Goal: Task Accomplishment & Management: Manage account settings

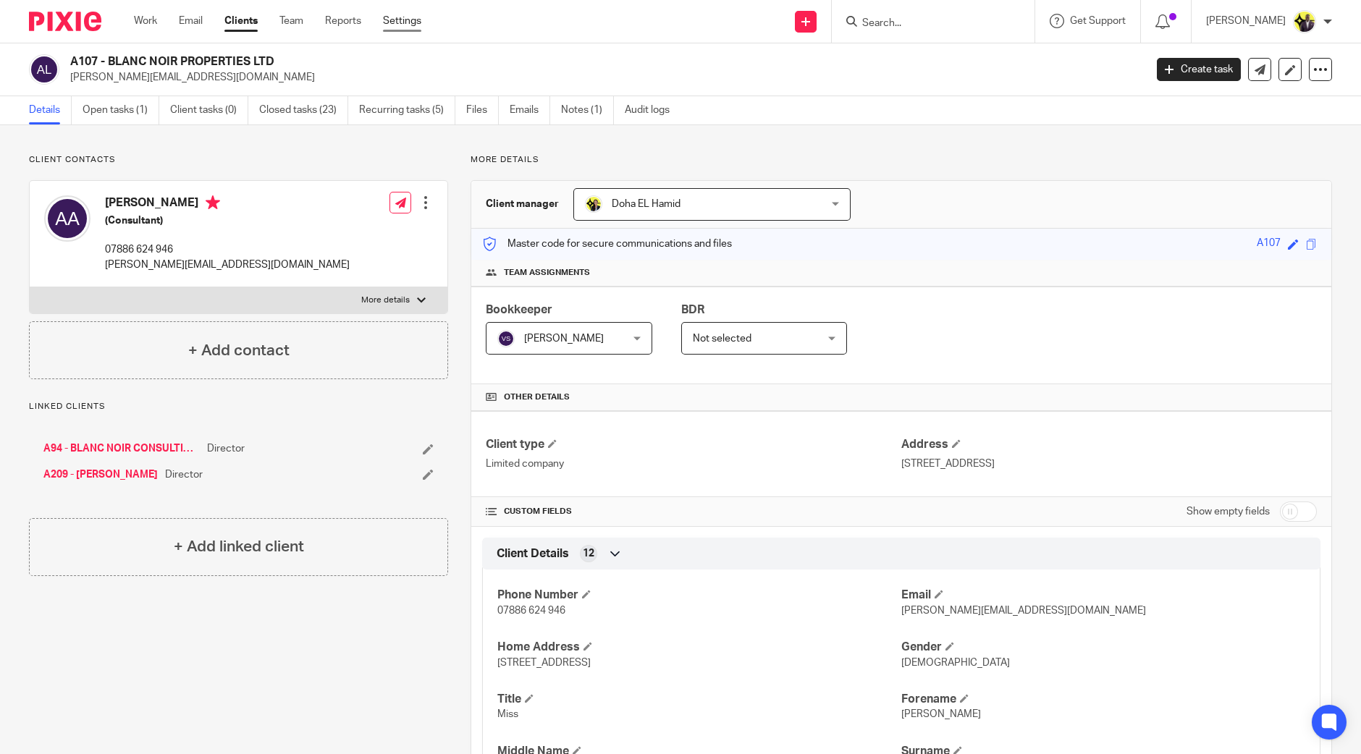
click at [399, 23] on link "Settings" at bounding box center [402, 21] width 38 height 14
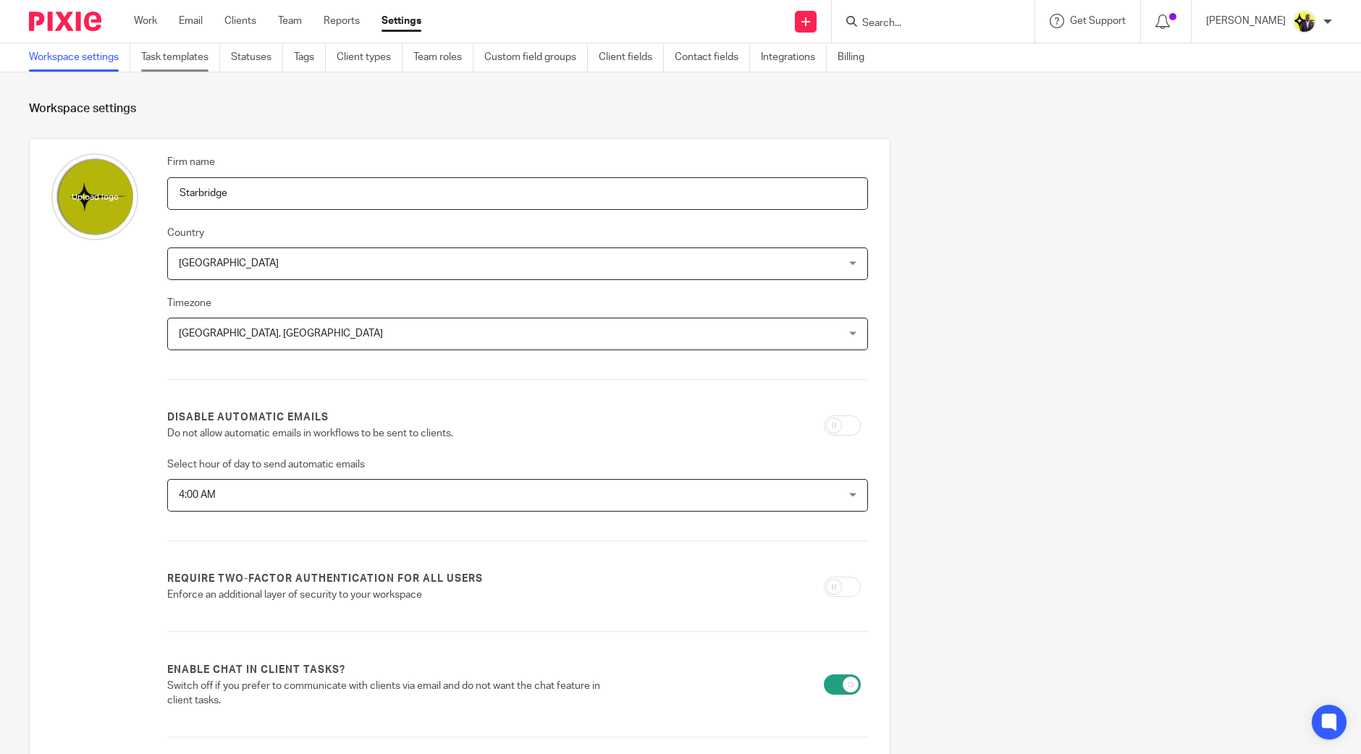
click at [186, 59] on link "Task templates" at bounding box center [180, 57] width 79 height 28
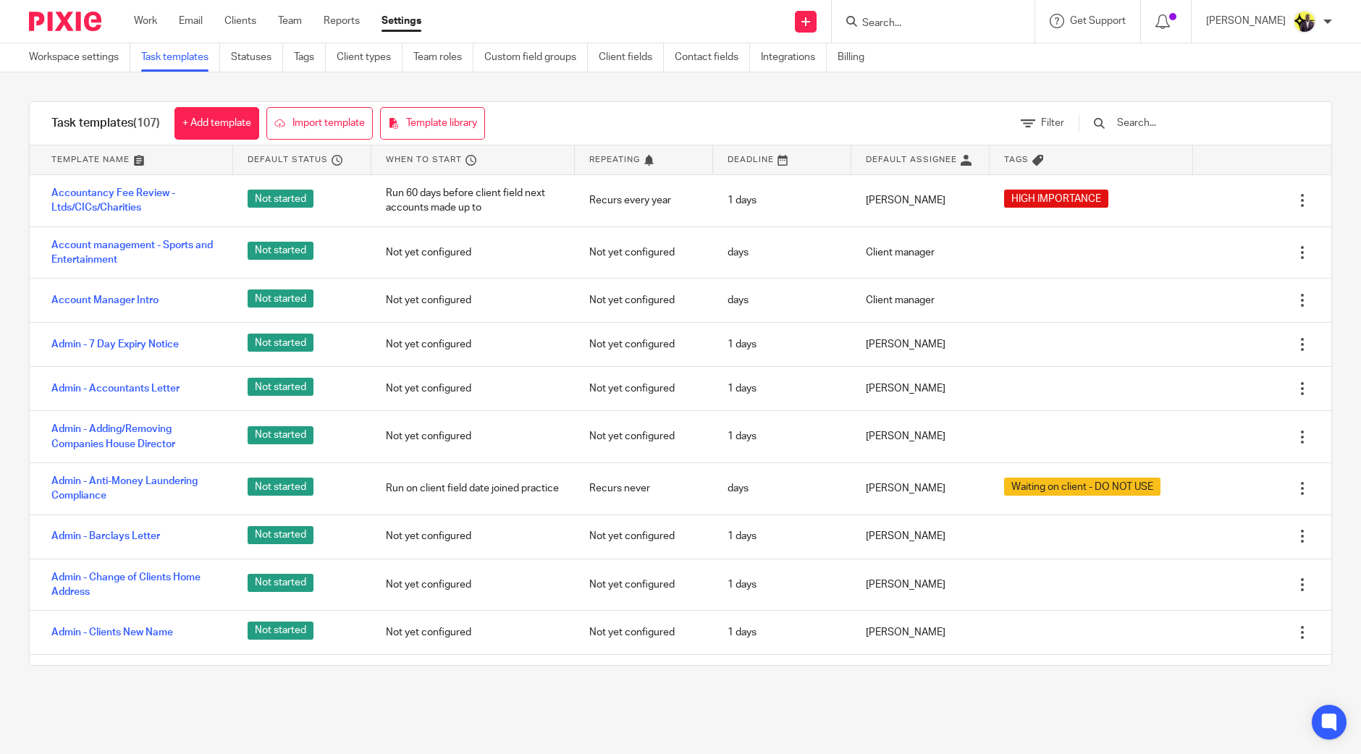
click at [1162, 128] on input "text" at bounding box center [1199, 123] width 169 height 16
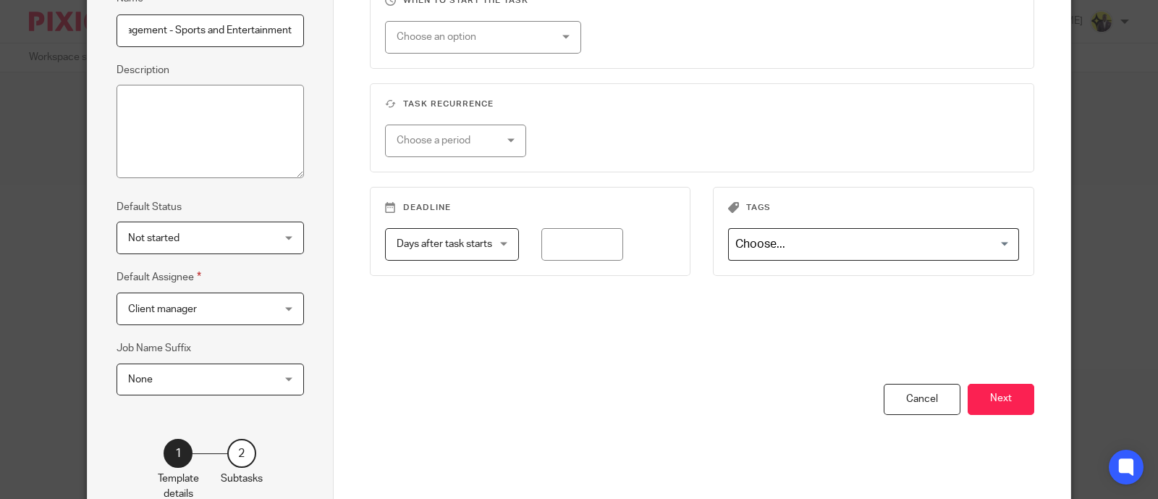
scroll to position [180, 0]
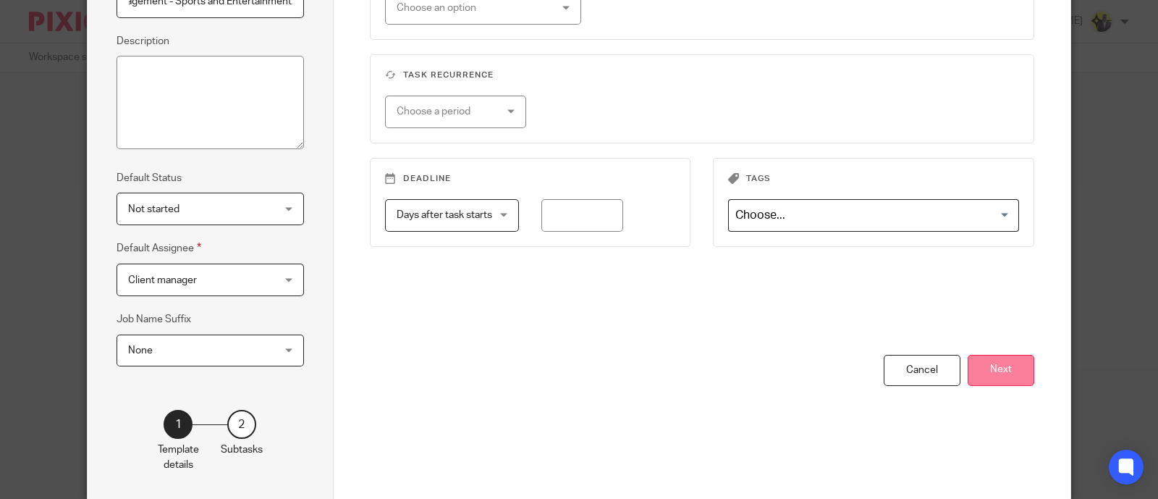
click at [1019, 365] on button "Next" at bounding box center [1001, 370] width 67 height 31
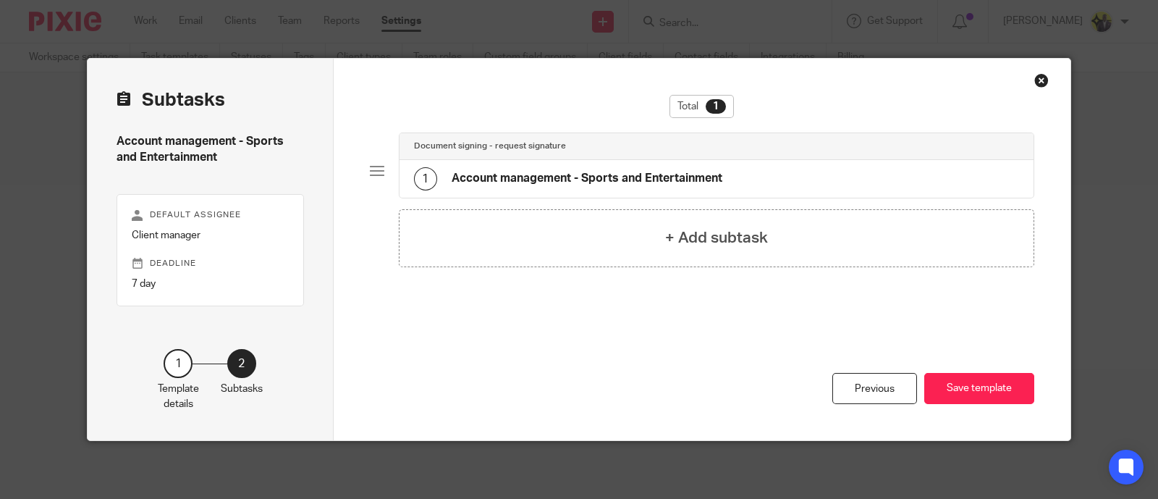
scroll to position [0, 0]
click at [625, 153] on div "Document signing - request signature" at bounding box center [717, 146] width 635 height 27
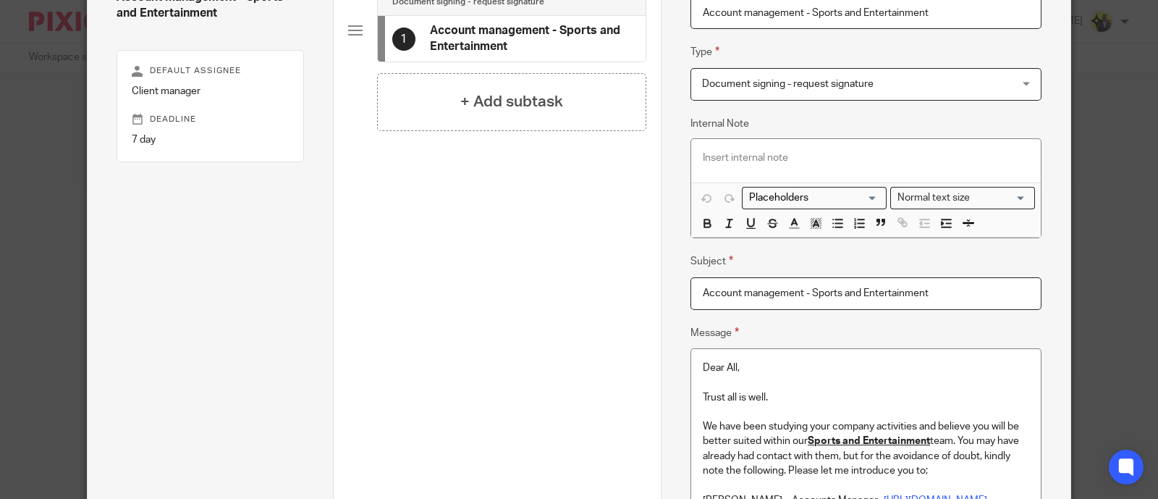
scroll to position [452, 0]
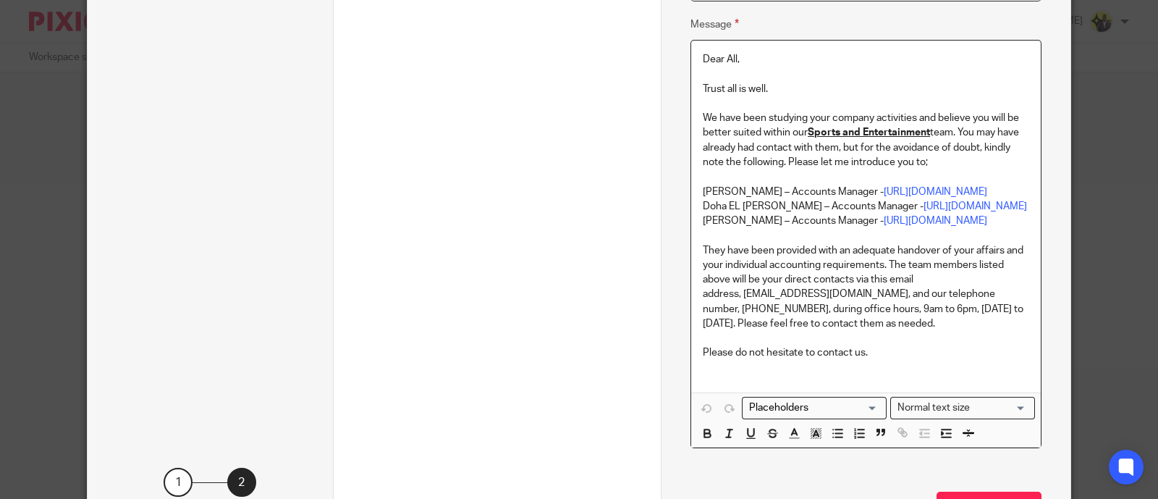
click at [774, 122] on p "We have been studying your company activities and believe you will be better su…" at bounding box center [866, 140] width 326 height 59
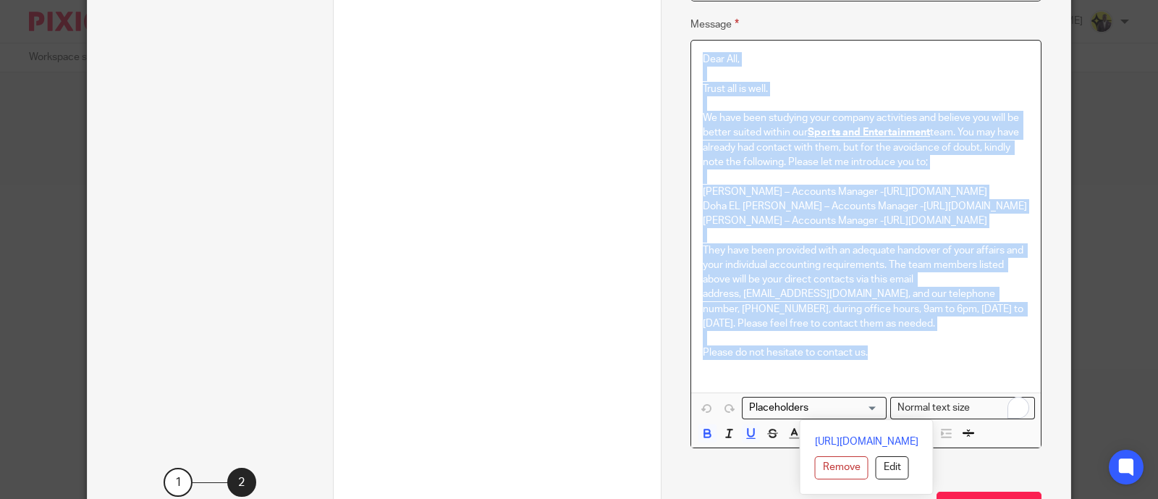
copy div "Dear All, Trust all is well. We have been studying your company activities and …"
drag, startPoint x: 829, startPoint y: 193, endPoint x: 843, endPoint y: 187, distance: 14.7
click at [829, 193] on p "[PERSON_NAME] – Accounts Manager - [URL][DOMAIN_NAME]" at bounding box center [866, 192] width 326 height 14
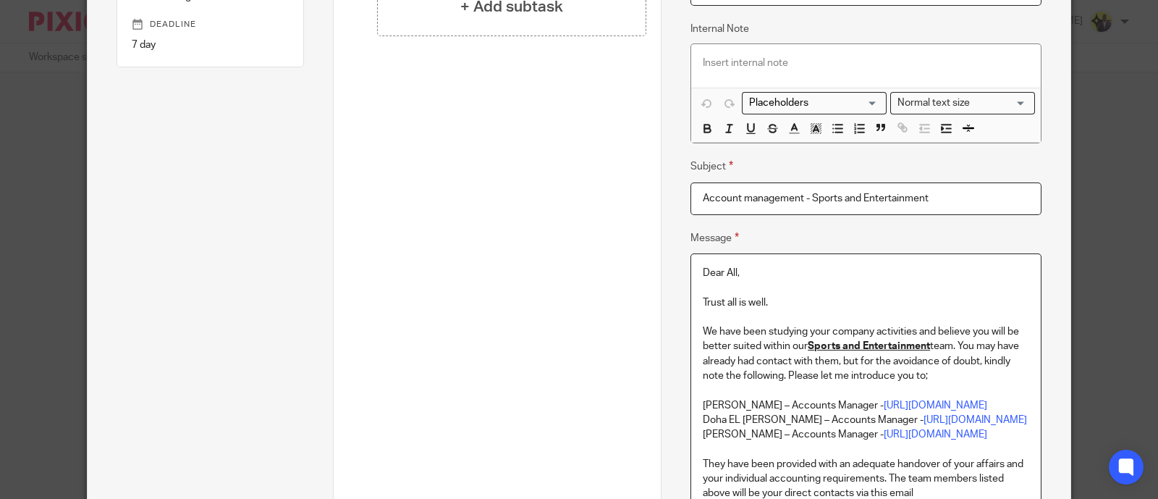
scroll to position [90, 0]
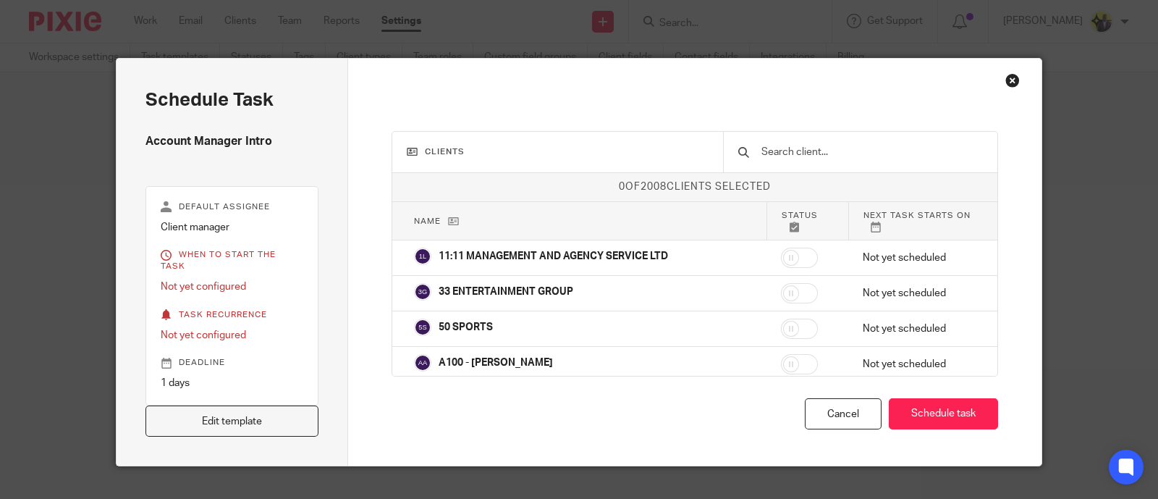
scroll to position [13, 0]
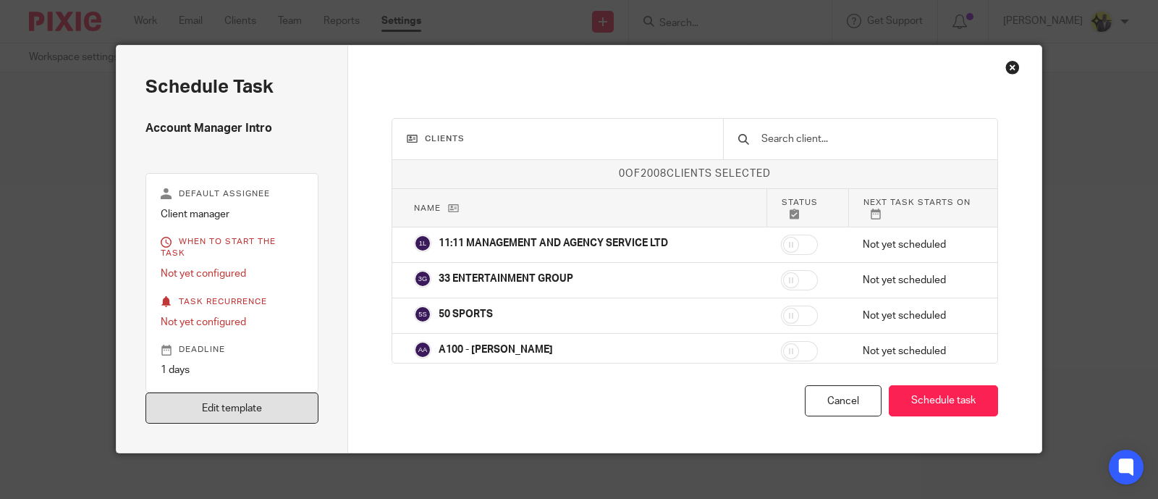
click at [242, 323] on link "Edit template" at bounding box center [231, 407] width 173 height 31
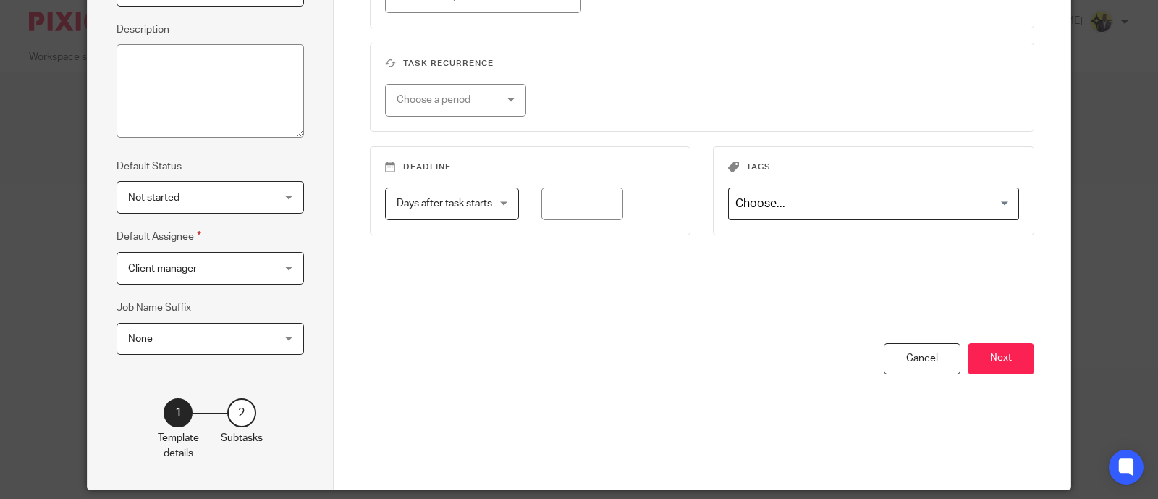
scroll to position [240, 0]
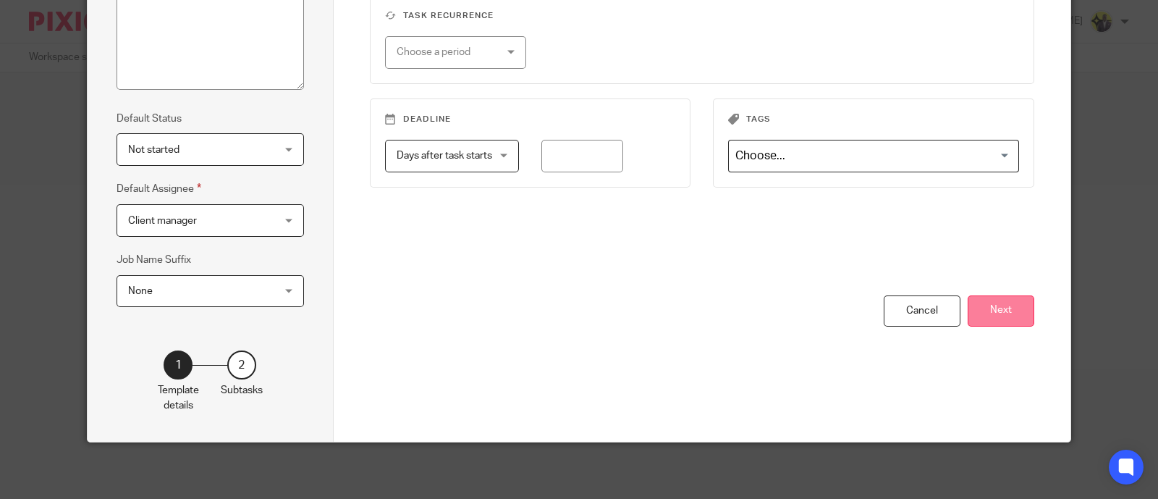
click at [1005, 305] on button "Next" at bounding box center [1001, 310] width 67 height 31
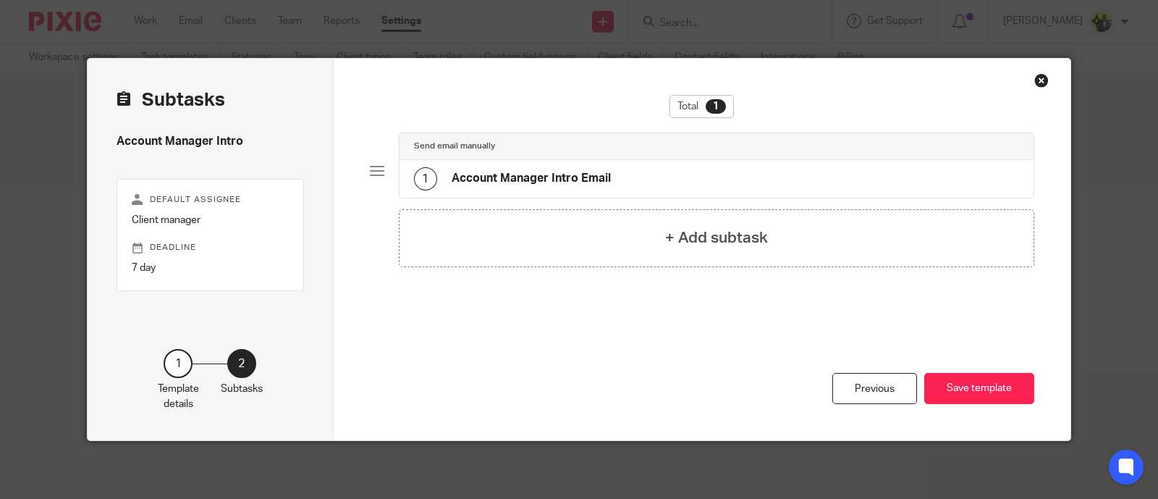
scroll to position [0, 0]
click at [607, 182] on div "1 Account Manager Intro Email" at bounding box center [717, 179] width 635 height 38
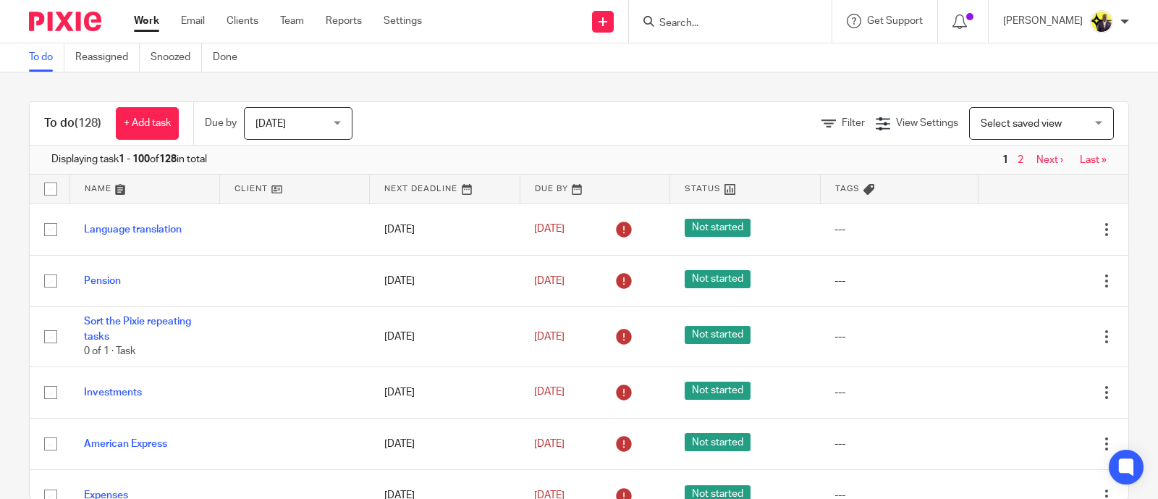
click at [743, 21] on input "Search" at bounding box center [723, 23] width 130 height 13
click at [402, 21] on link "Settings" at bounding box center [403, 21] width 38 height 14
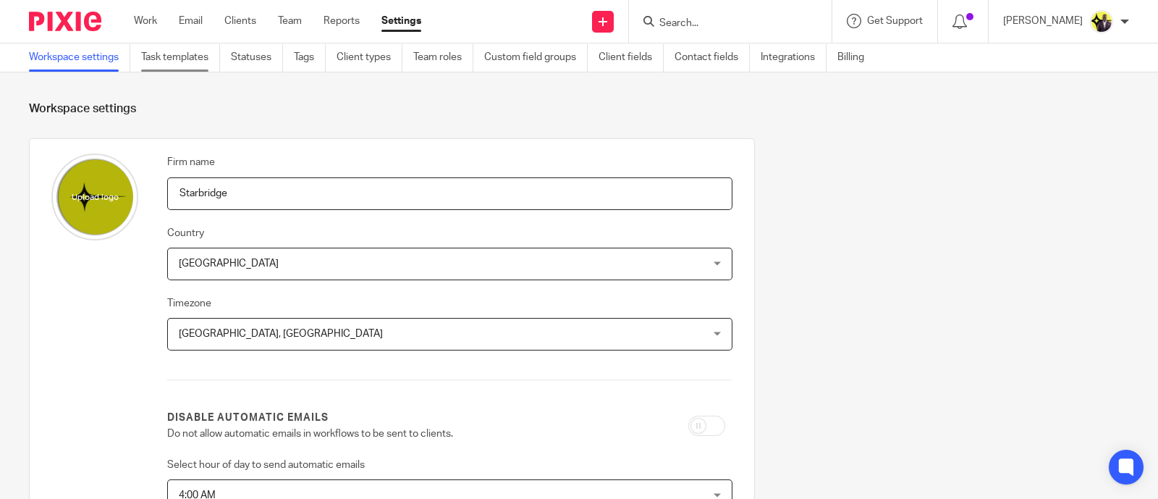
click at [187, 53] on link "Task templates" at bounding box center [180, 57] width 79 height 28
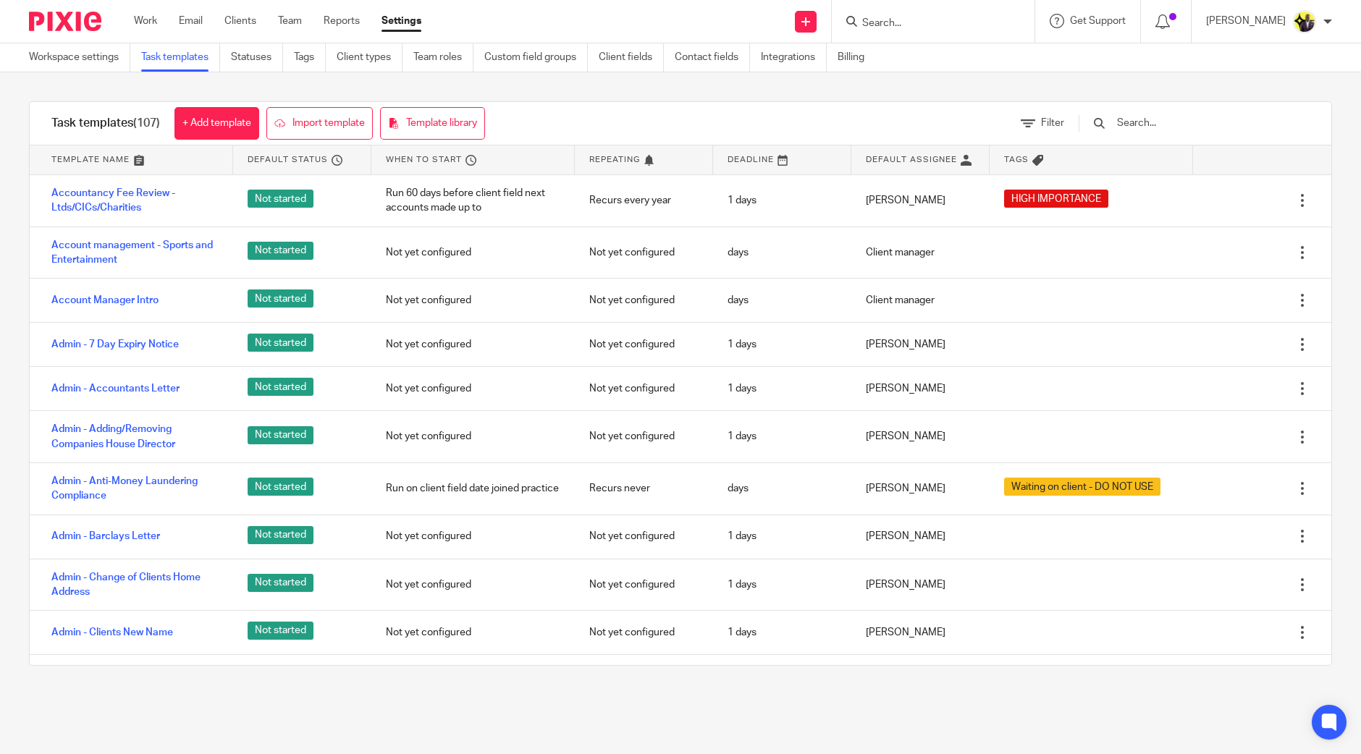
click at [920, 22] on input "Search" at bounding box center [926, 23] width 130 height 13
type input "k32"
click at [1157, 130] on input "text" at bounding box center [1199, 123] width 169 height 16
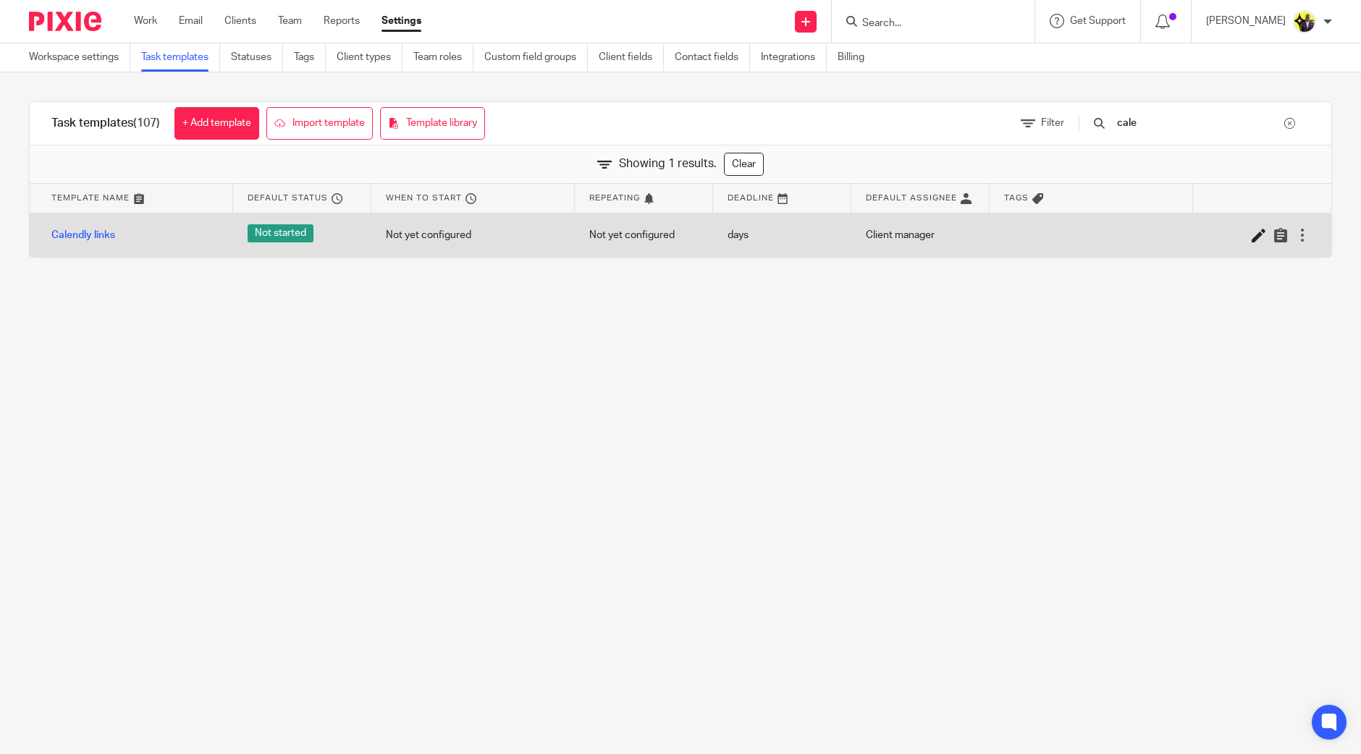
type input "cale"
click at [1157, 237] on icon at bounding box center [1258, 235] width 14 height 14
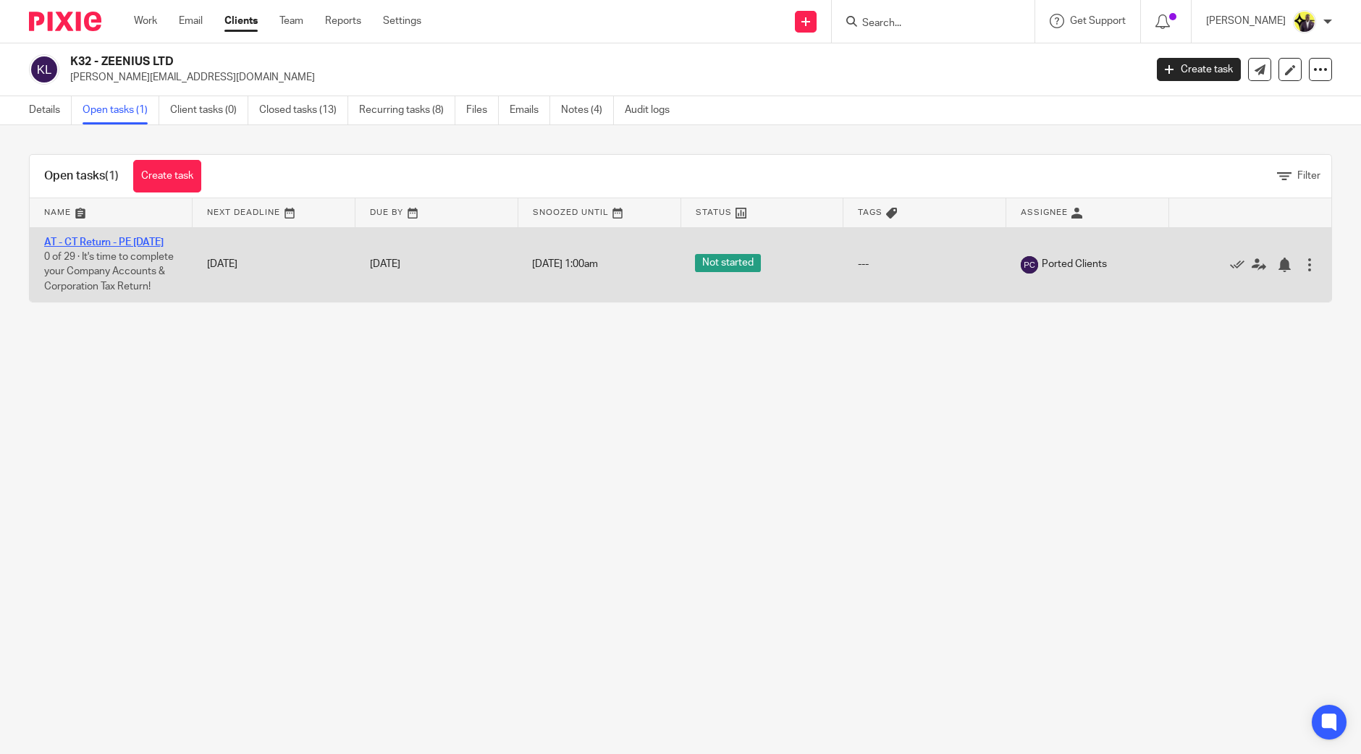
click at [102, 243] on link "AT - CT Return - PE [DATE]" at bounding box center [103, 242] width 119 height 10
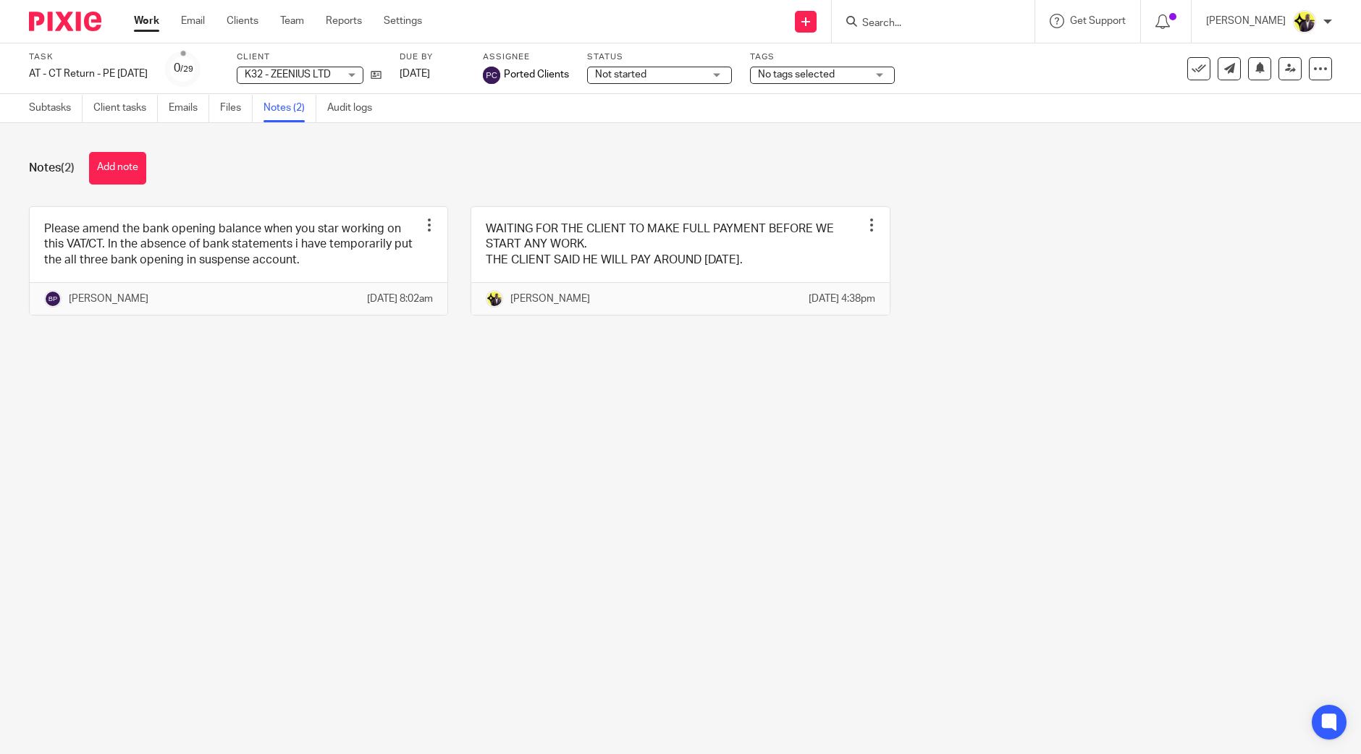
click at [912, 14] on form at bounding box center [938, 21] width 154 height 18
click at [933, 19] on input "Search" at bounding box center [926, 23] width 130 height 13
type input "s34"
click at [1039, 56] on link at bounding box center [980, 62] width 245 height 33
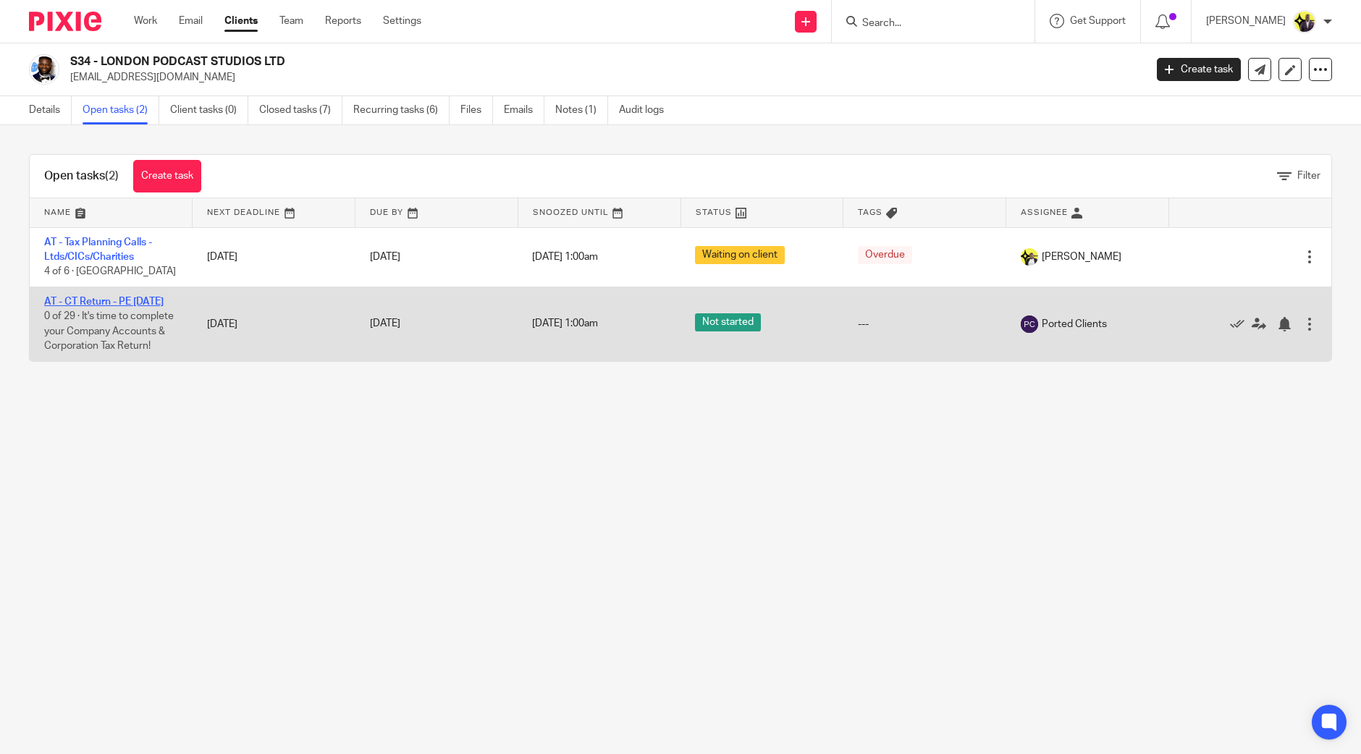
click at [129, 298] on link "AT - CT Return - PE [DATE]" at bounding box center [103, 302] width 119 height 10
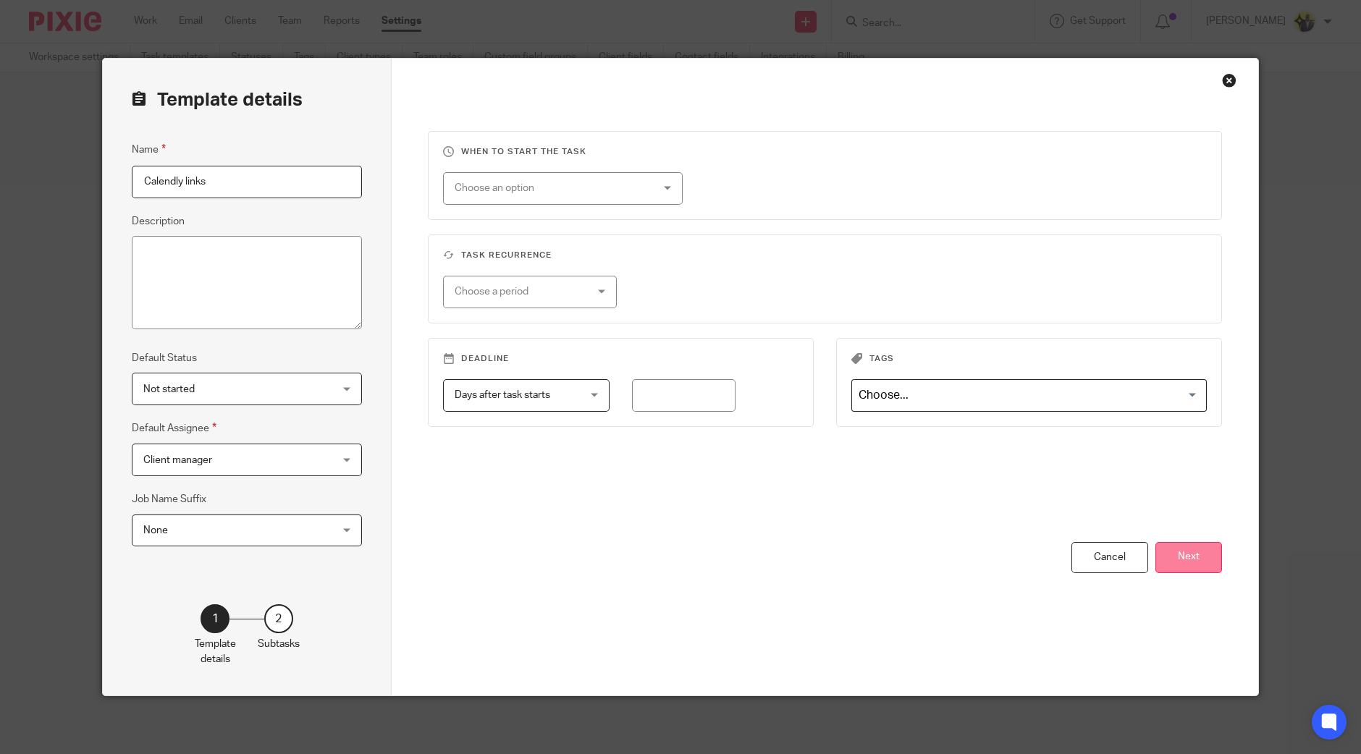
click at [1181, 556] on button "Next" at bounding box center [1188, 557] width 67 height 31
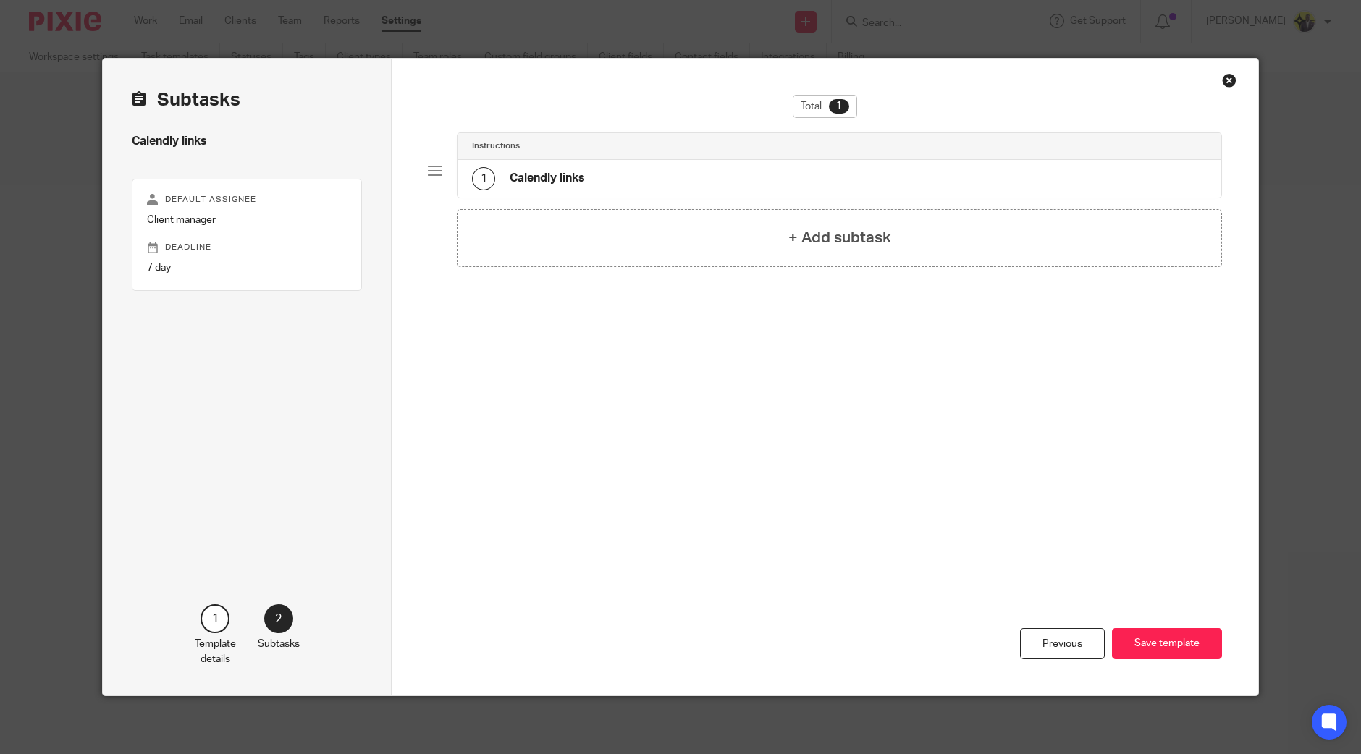
click at [577, 164] on div "1 Calendly links" at bounding box center [839, 179] width 764 height 38
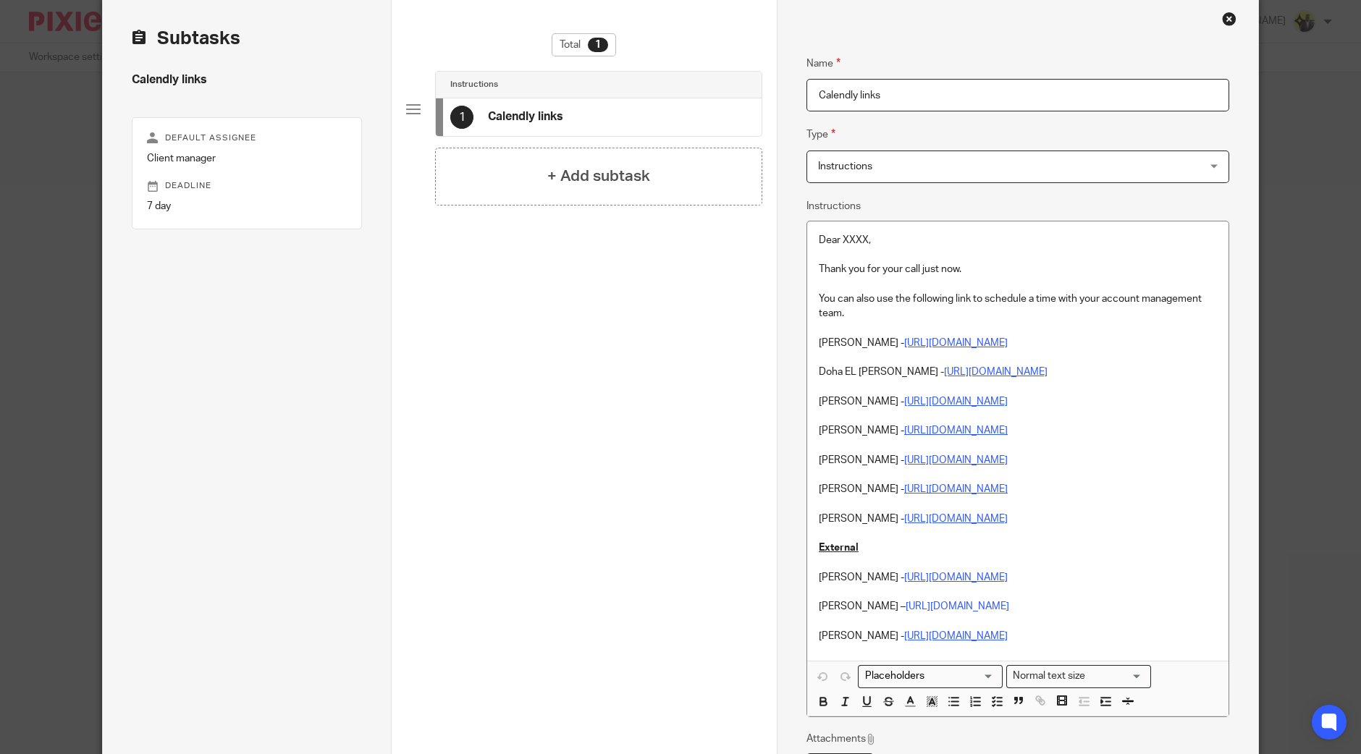
scroll to position [90, 0]
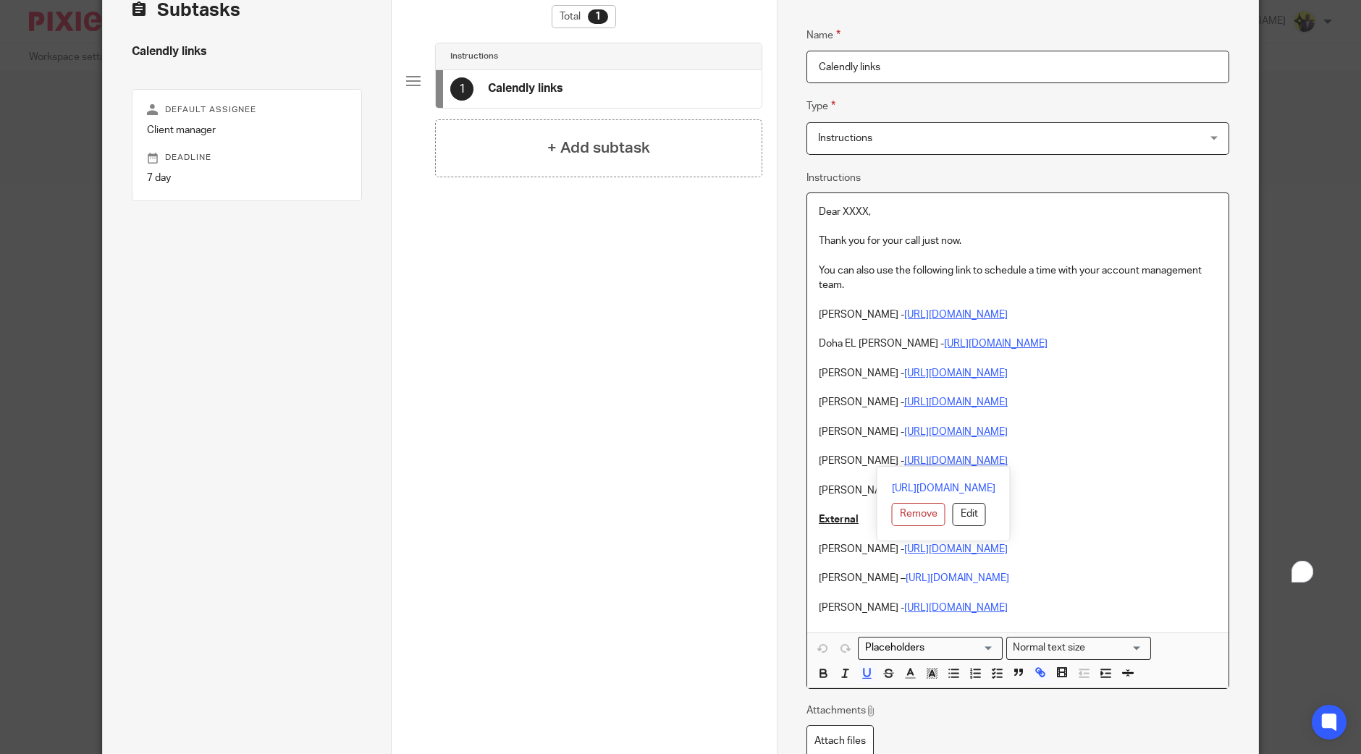
drag, startPoint x: 1064, startPoint y: 455, endPoint x: 783, endPoint y: 461, distance: 280.9
click at [783, 461] on div "Name Calendly links Type Instructions Instructions Instructions Document signin…" at bounding box center [1017, 411] width 481 height 884
copy p "[PERSON_NAME] - [URL][DOMAIN_NAME]"
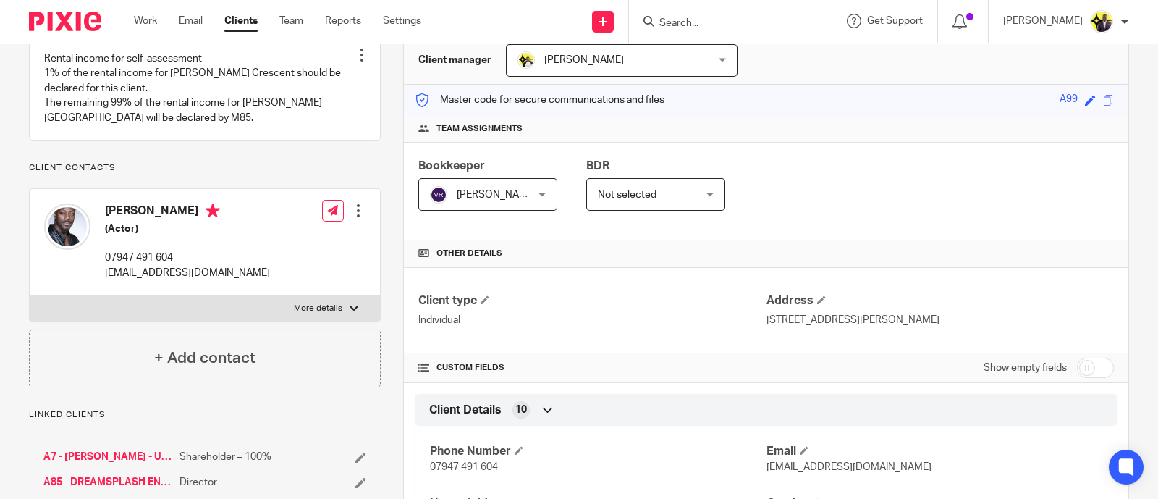
scroll to position [452, 0]
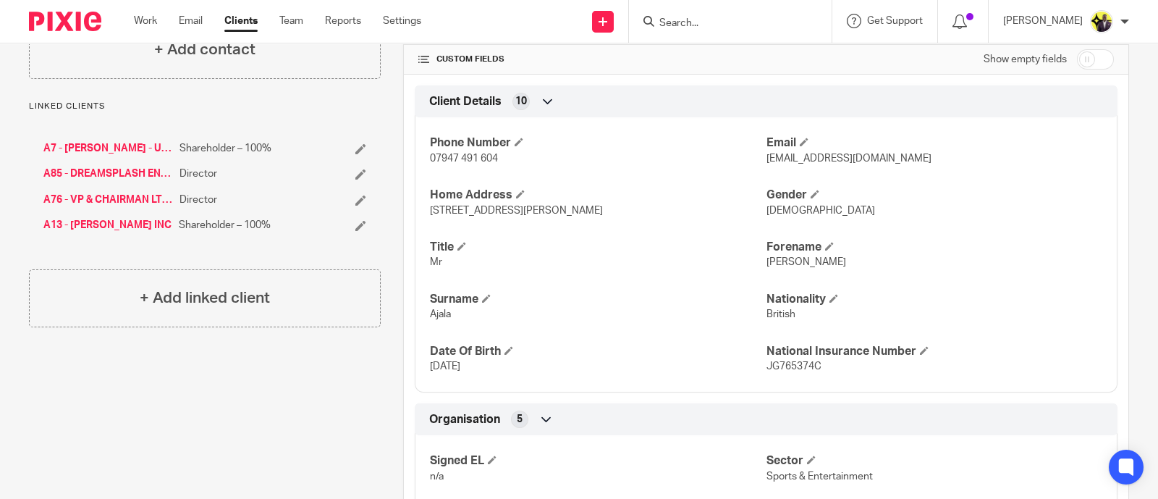
click at [105, 181] on link "A85 - DREAMSPLASH ENTERTAINMENT LTD*" at bounding box center [107, 173] width 129 height 14
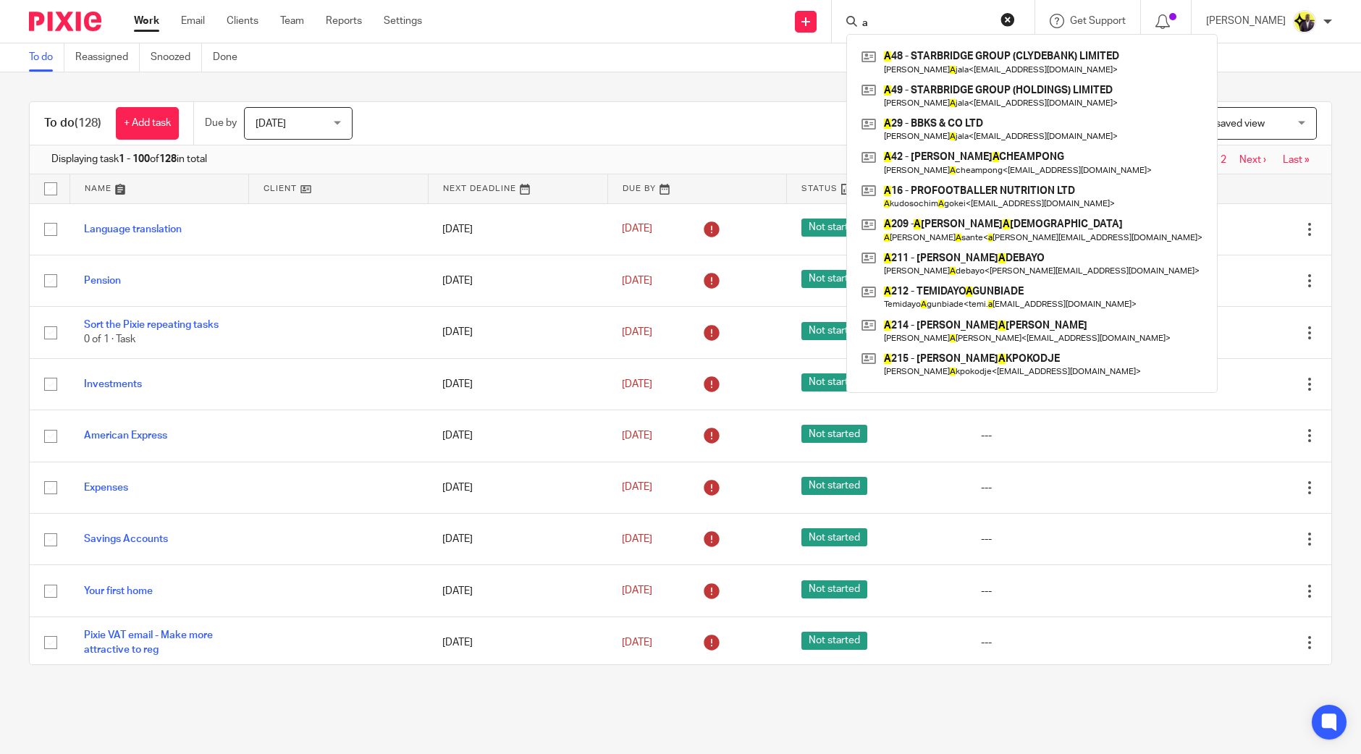
type input "a8"
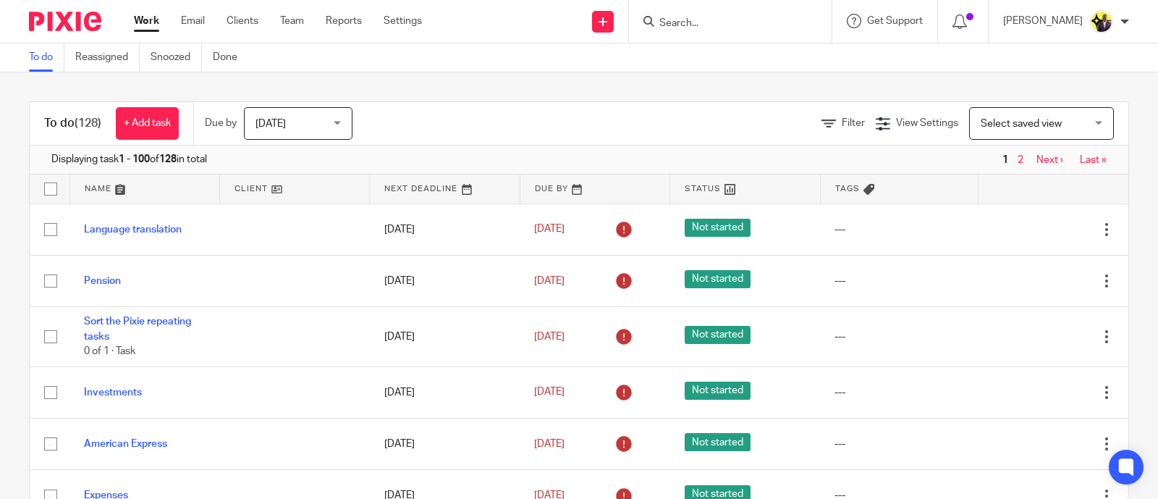
click at [727, 20] on input "Search" at bounding box center [723, 23] width 130 height 13
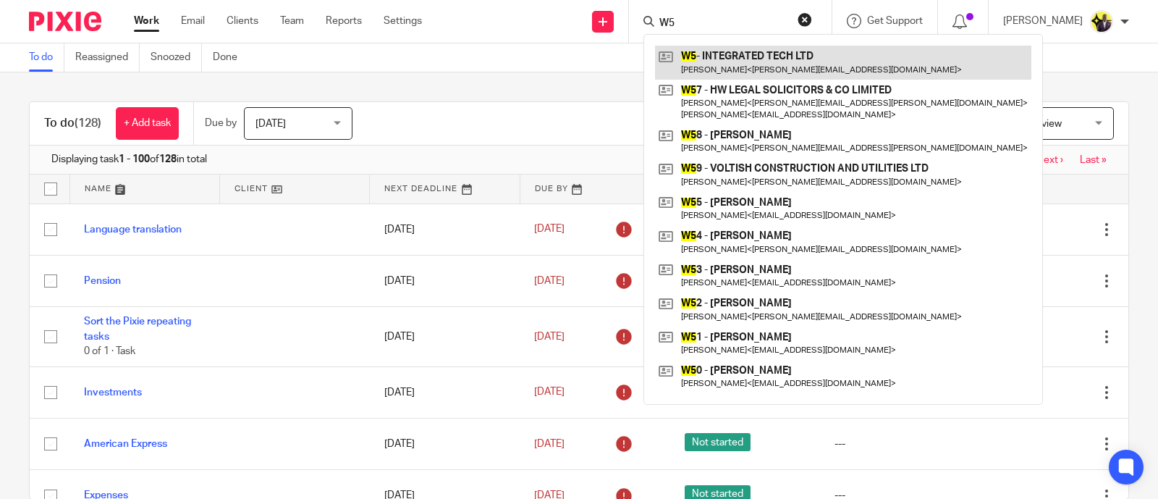
type input "W5"
click at [769, 64] on link at bounding box center [843, 62] width 376 height 33
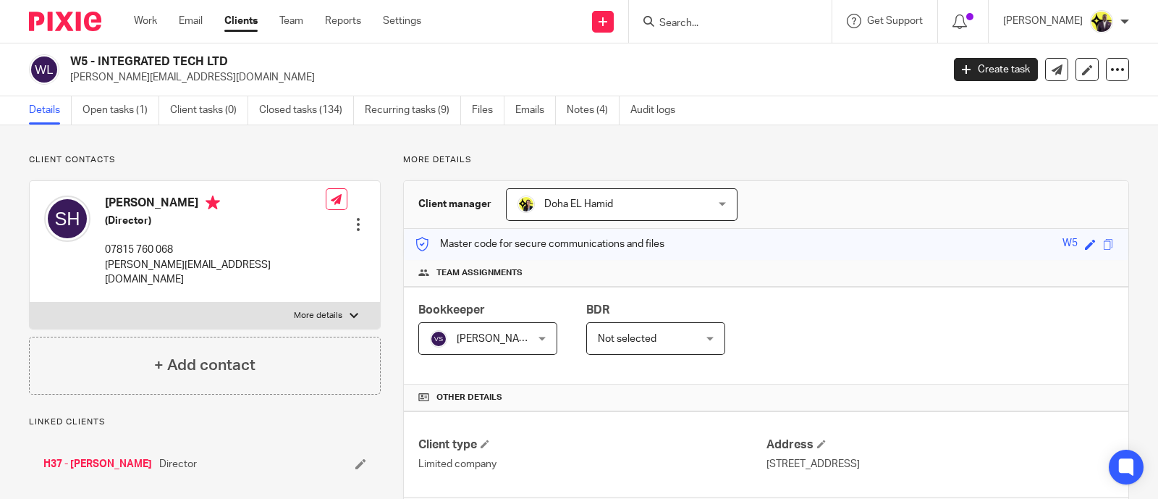
drag, startPoint x: 167, startPoint y: 58, endPoint x: 73, endPoint y: 60, distance: 94.1
click at [73, 60] on h2 "W5 - INTEGRATED TECH LTD" at bounding box center [415, 61] width 690 height 15
copy h2 "W5 - INTEGRATED TECH LTD"
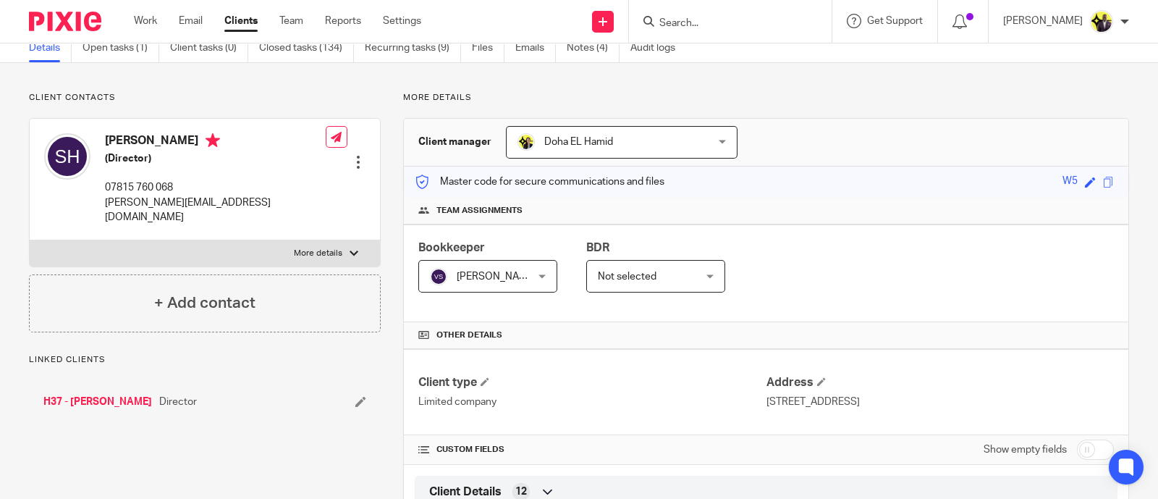
scroll to position [90, 0]
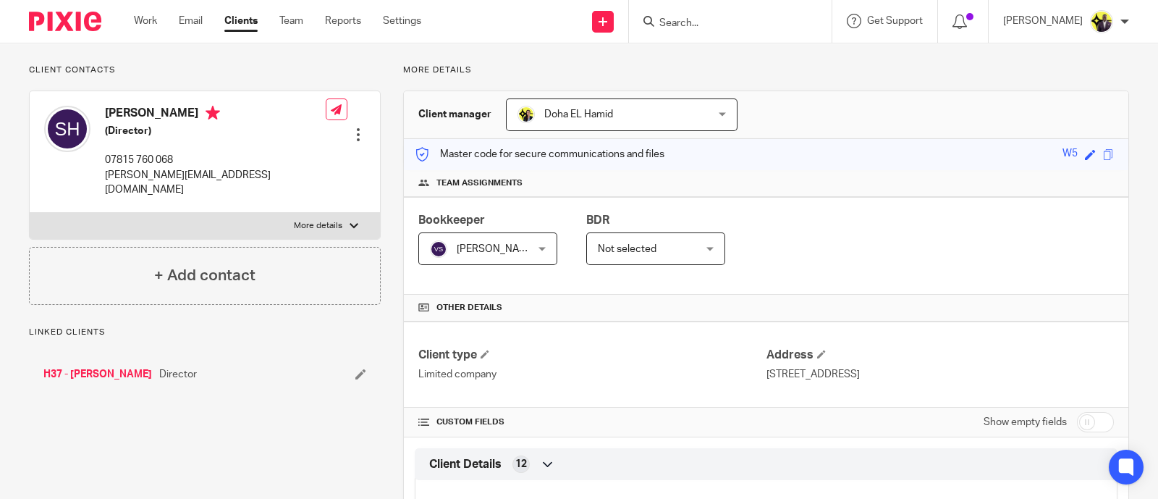
click at [68, 367] on link "H37 - [PERSON_NAME]" at bounding box center [97, 374] width 109 height 14
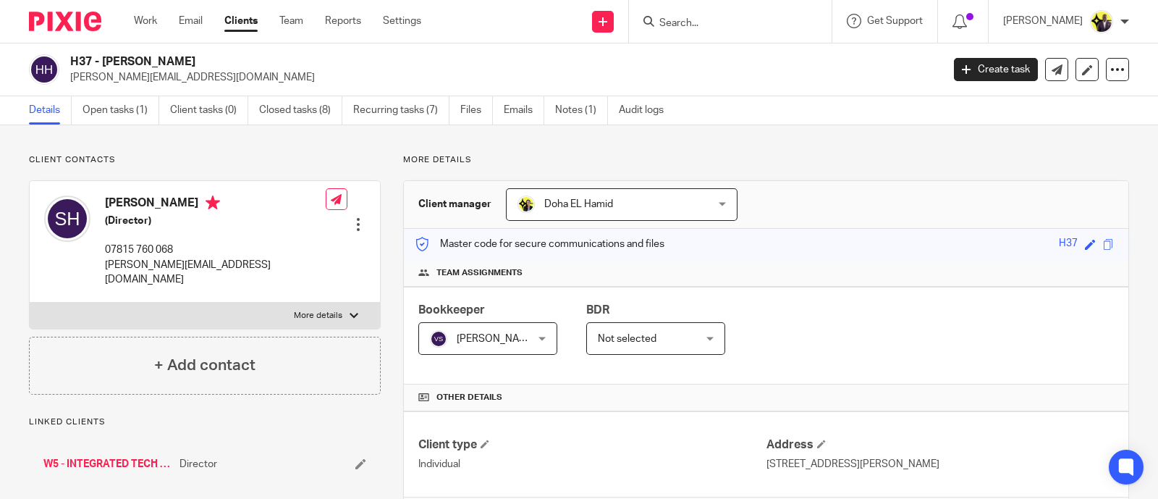
drag, startPoint x: 241, startPoint y: 57, endPoint x: 74, endPoint y: 63, distance: 167.3
click at [74, 63] on h2 "H37 - STEPHEN HEYD-SMITH" at bounding box center [415, 61] width 690 height 15
copy h2 "H37 - STEPHEN HEYD-SMITH"
click at [751, 26] on input "Search" at bounding box center [723, 23] width 130 height 13
click at [750, 24] on input "Search" at bounding box center [723, 23] width 130 height 13
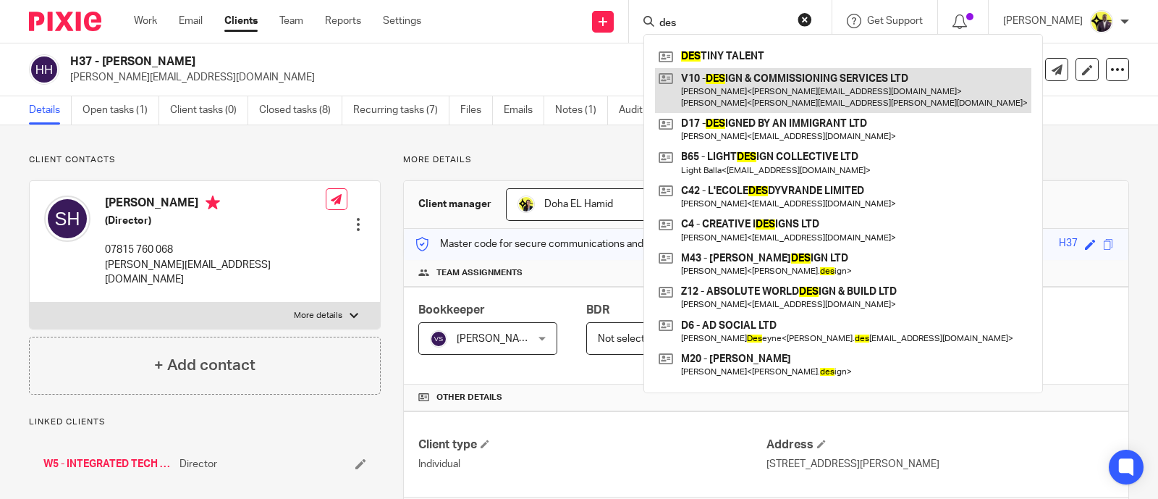
type input "des"
click at [762, 85] on link at bounding box center [843, 90] width 376 height 45
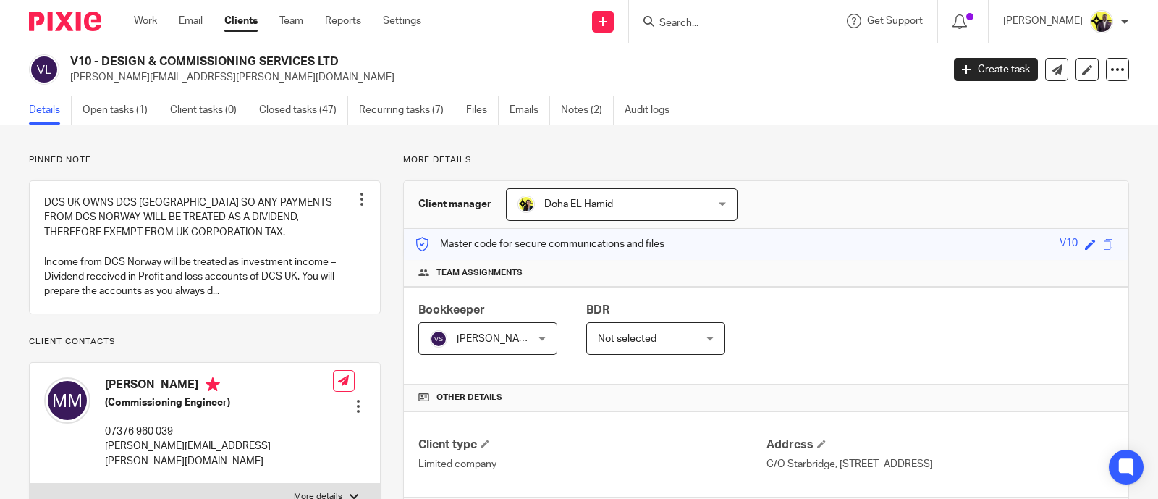
drag, startPoint x: 377, startPoint y: 56, endPoint x: 73, endPoint y: 61, distance: 304.0
click at [73, 61] on h2 "V10 - DESIGN & COMMISSIONING SERVICES LTD" at bounding box center [415, 61] width 690 height 15
copy h2 "V10 - DESIGN & COMMISSIONING SERVICES LTD"
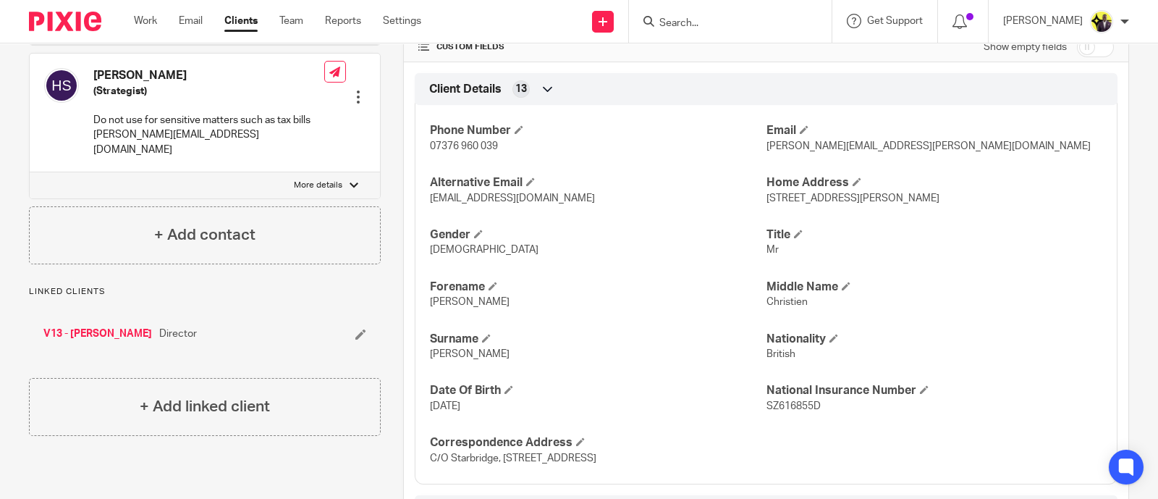
scroll to position [543, 0]
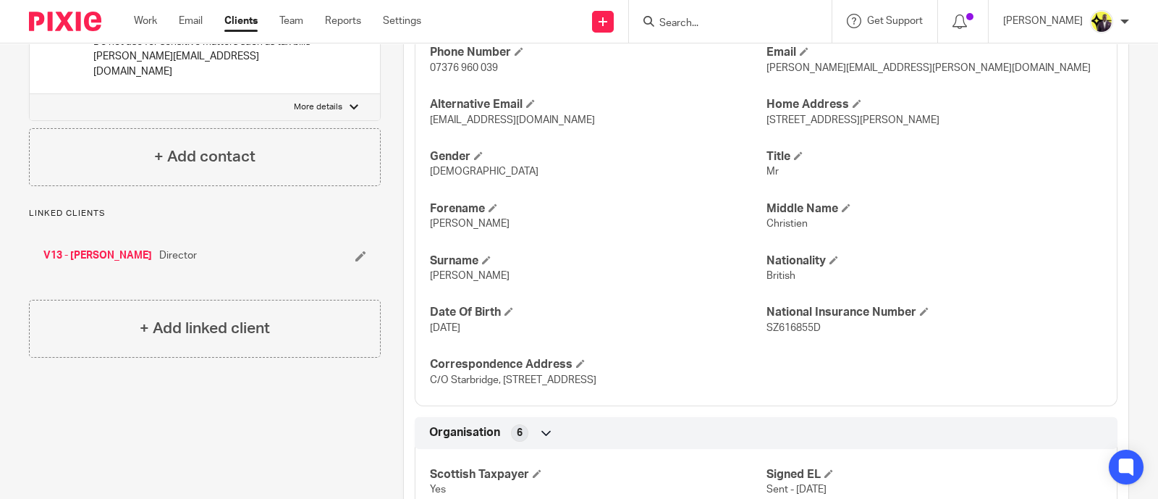
click at [111, 248] on link "V13 - [PERSON_NAME]" at bounding box center [97, 255] width 109 height 14
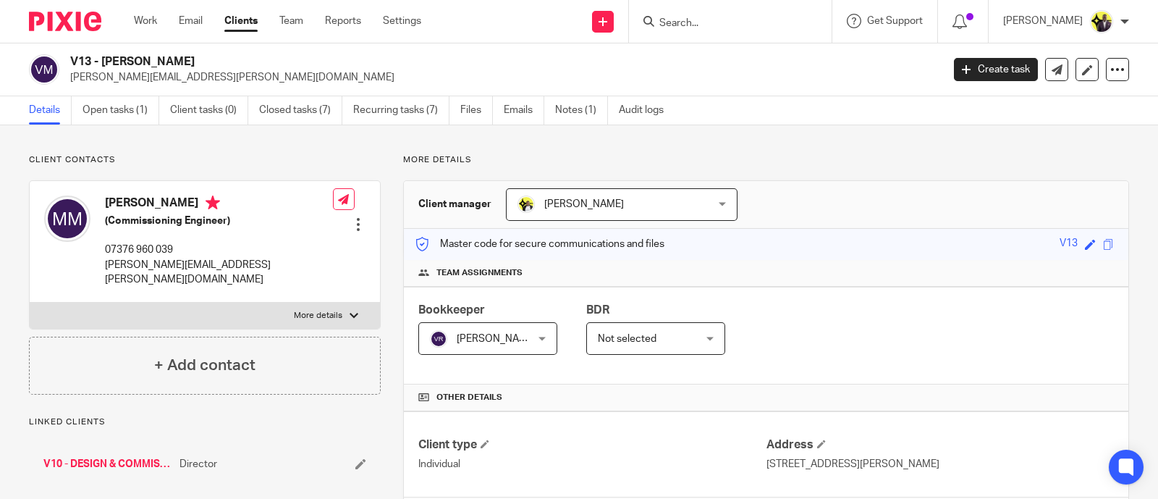
drag, startPoint x: 229, startPoint y: 60, endPoint x: 64, endPoint y: 65, distance: 164.4
click at [64, 65] on div "V13 - [PERSON_NAME] [PERSON_NAME][EMAIL_ADDRESS][PERSON_NAME][DOMAIN_NAME]" at bounding box center [480, 69] width 903 height 30
copy h2 "V13 - [PERSON_NAME]"
click at [740, 14] on form at bounding box center [735, 21] width 154 height 18
click at [735, 22] on input "Search" at bounding box center [723, 23] width 130 height 13
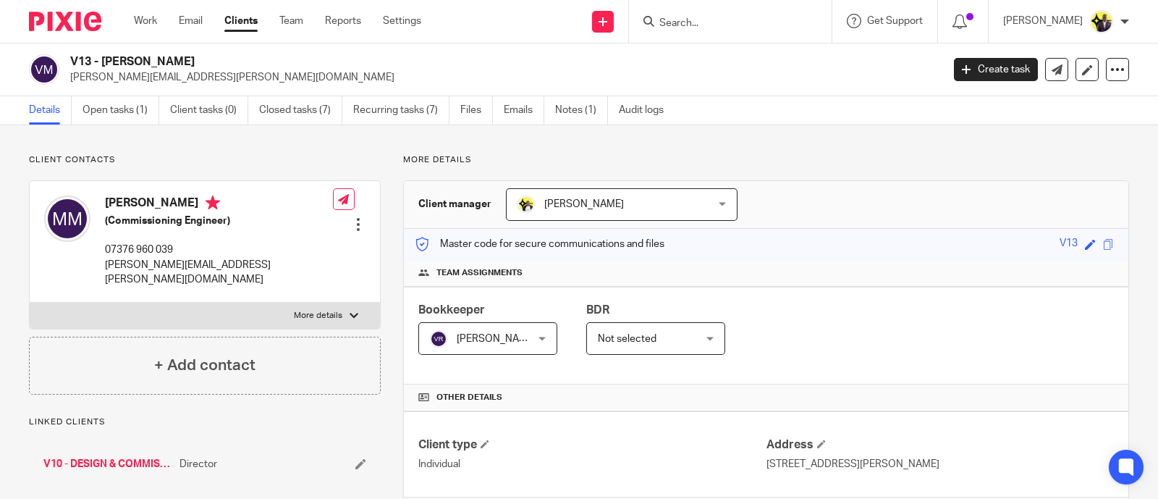
click at [760, 32] on div at bounding box center [730, 21] width 203 height 43
click at [753, 17] on input "Search" at bounding box center [723, 23] width 130 height 13
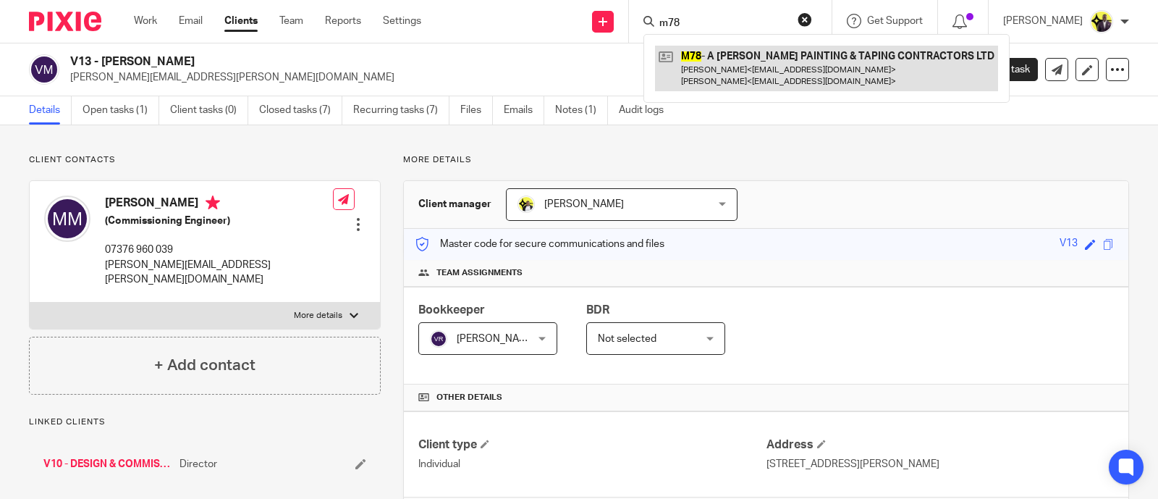
type input "m78"
click at [785, 69] on link at bounding box center [826, 68] width 343 height 45
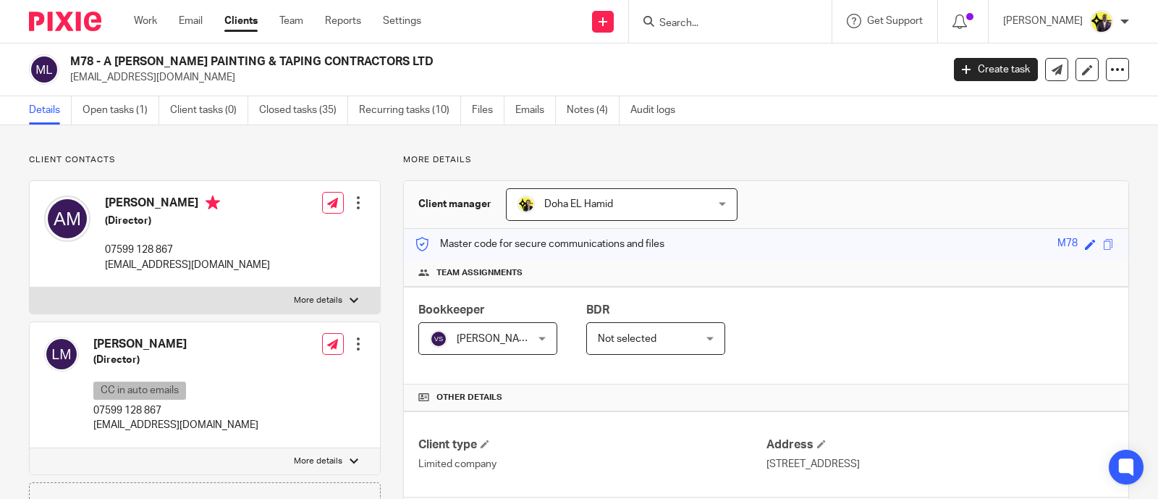
drag, startPoint x: 408, startPoint y: 61, endPoint x: 73, endPoint y: 62, distance: 335.1
click at [73, 62] on h2 "M78 - A MACNEIL PAINTING & TAPING CONTRACTORS LTD" at bounding box center [415, 61] width 690 height 15
copy h2 "M78 - A MACNEIL PAINTING & TAPING CONTRACTORS LTD"
drag, startPoint x: 780, startPoint y: 33, endPoint x: 772, endPoint y: 23, distance: 12.8
click at [780, 33] on div at bounding box center [730, 21] width 203 height 43
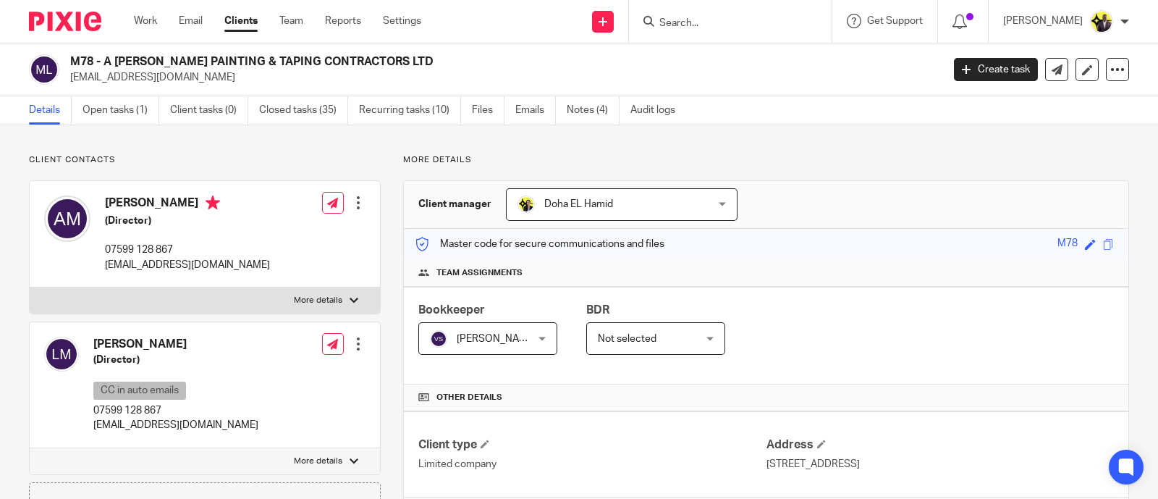
click at [771, 22] on input "Search" at bounding box center [723, 23] width 130 height 13
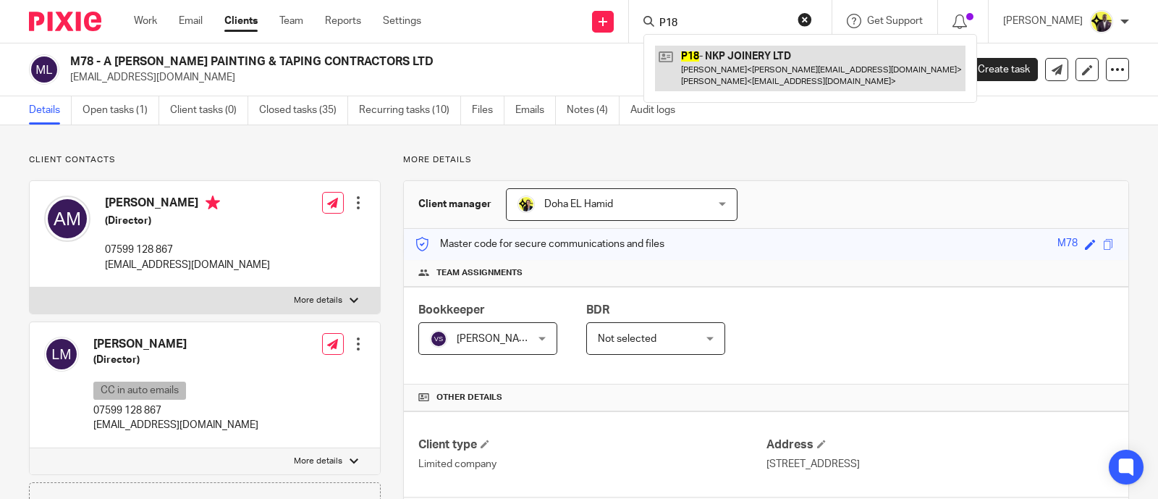
type input "P18"
click at [745, 75] on link at bounding box center [810, 68] width 311 height 45
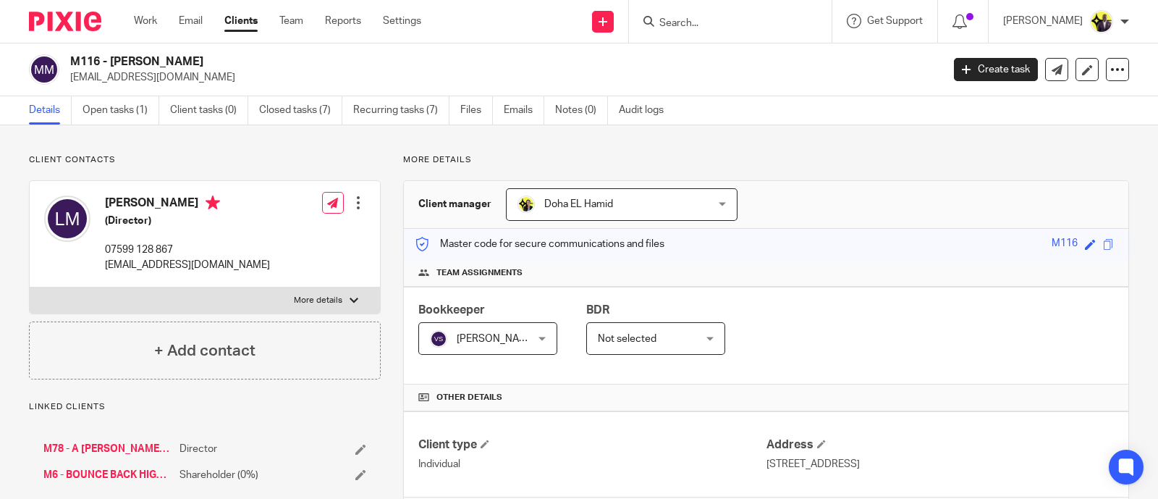
drag, startPoint x: 216, startPoint y: 53, endPoint x: 206, endPoint y: 56, distance: 10.5
click at [206, 56] on div "M116 - [PERSON_NAME] [EMAIL_ADDRESS][DOMAIN_NAME] Create task Update from Compa…" at bounding box center [579, 69] width 1158 height 53
drag, startPoint x: 203, startPoint y: 64, endPoint x: 74, endPoint y: 64, distance: 128.8
click at [74, 64] on h2 "M116 - LAURA MACNEIL" at bounding box center [415, 61] width 690 height 15
copy h2 "M116 - LAURA MACNEIL"
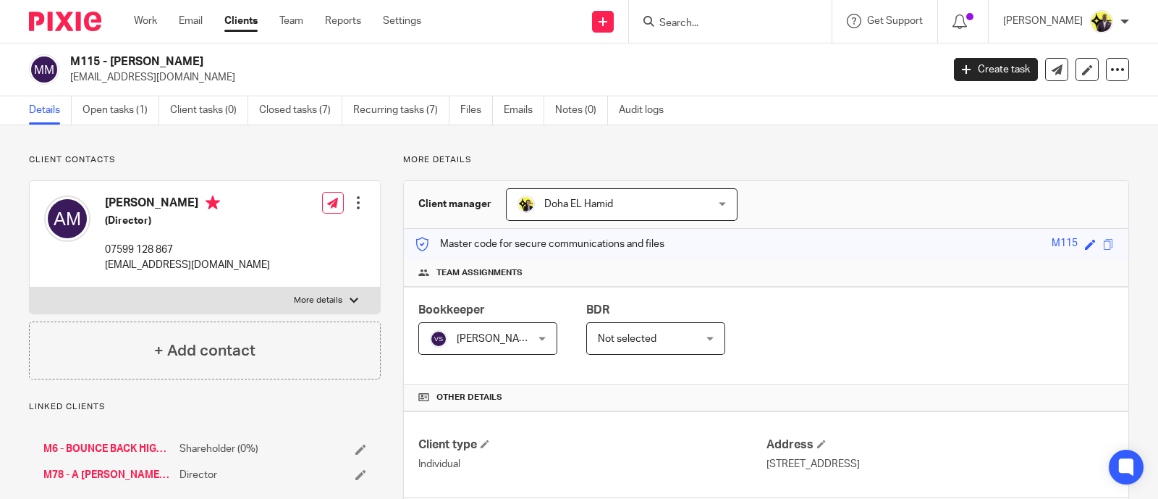
drag, startPoint x: 231, startPoint y: 57, endPoint x: 69, endPoint y: 60, distance: 162.2
click at [69, 60] on div "M115 - ANDREW MACNEIL info@amacneilpainting.co.uk" at bounding box center [480, 69] width 903 height 30
copy h2 "M115 - [PERSON_NAME]"
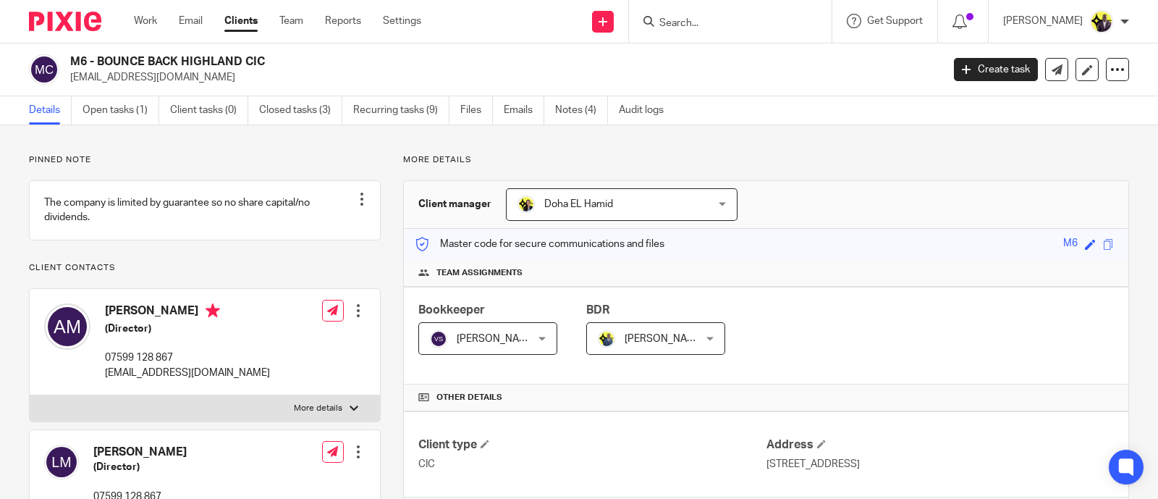
drag, startPoint x: 279, startPoint y: 56, endPoint x: 56, endPoint y: 61, distance: 222.3
click at [56, 61] on div "M6 - BOUNCE BACK HIGHLAND CIC [EMAIL_ADDRESS][DOMAIN_NAME]" at bounding box center [480, 69] width 903 height 30
copy div "M6 - BOUNCE BACK HIGHLAND CIC"
click at [300, 54] on h2 "M6 - BOUNCE BACK HIGHLAND CIC" at bounding box center [415, 61] width 690 height 15
drag, startPoint x: 271, startPoint y: 62, endPoint x: 74, endPoint y: 59, distance: 197.6
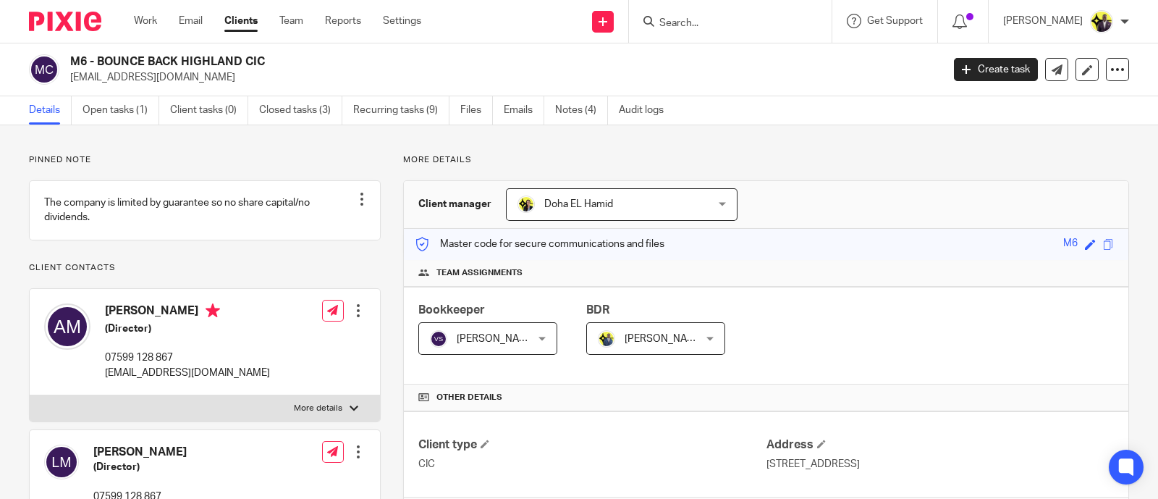
click at [74, 59] on h2 "M6 - BOUNCE BACK HIGHLAND CIC" at bounding box center [415, 61] width 690 height 15
copy h2 "M6 - BOUNCE BACK HIGHLAND CIC"
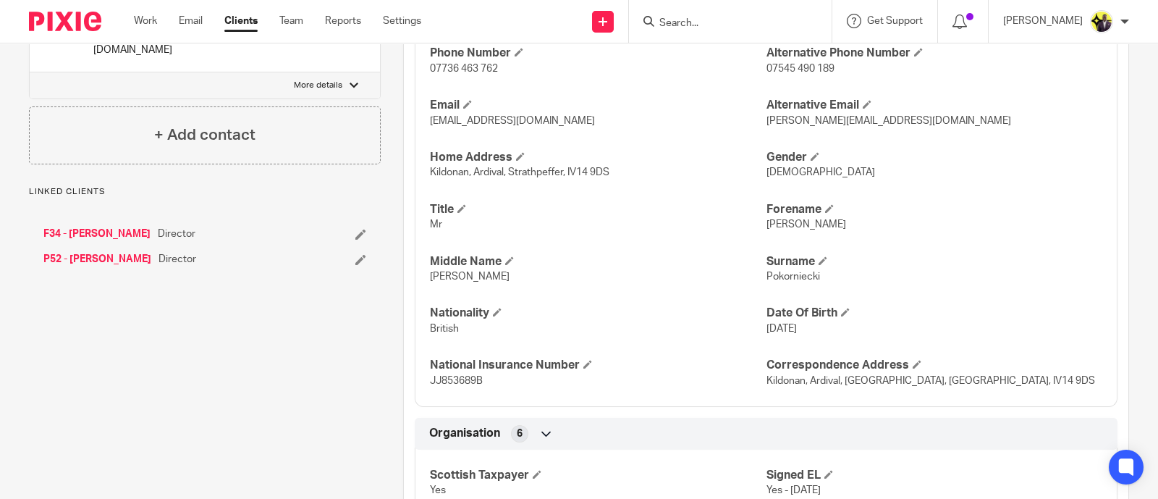
scroll to position [543, 0]
drag, startPoint x: 111, startPoint y: 219, endPoint x: 95, endPoint y: 230, distance: 20.3
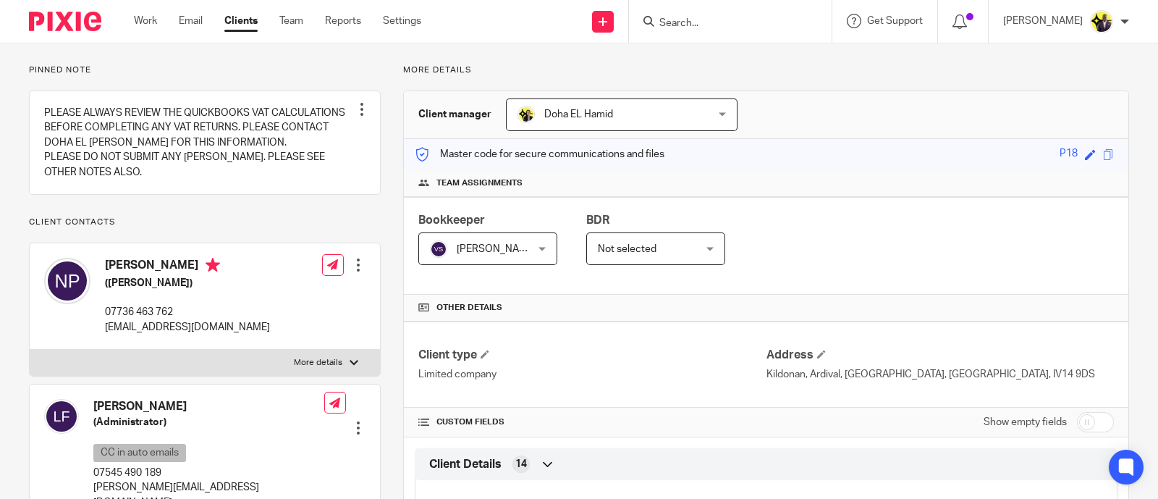
scroll to position [0, 0]
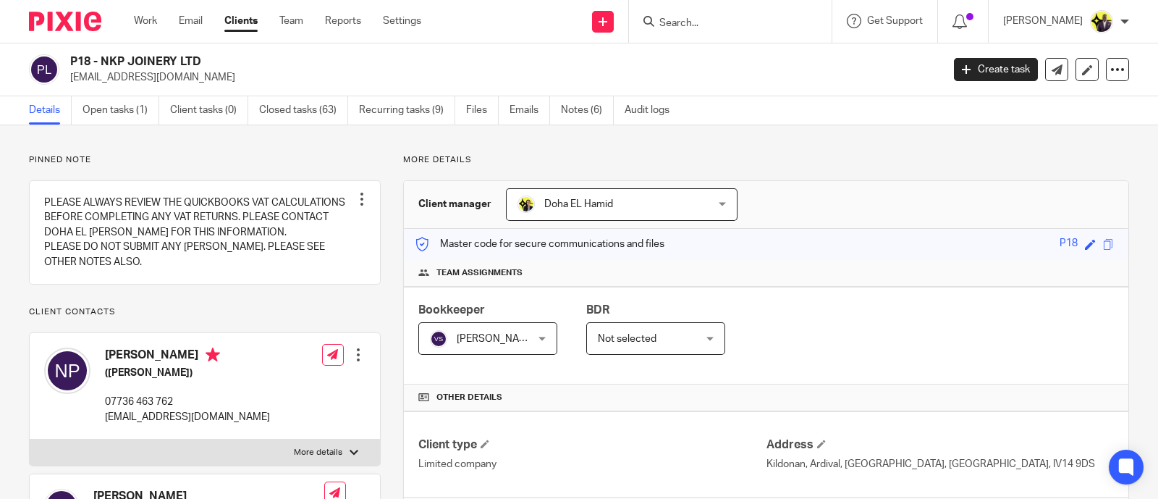
drag, startPoint x: 215, startPoint y: 59, endPoint x: 69, endPoint y: 65, distance: 146.3
click at [69, 65] on div "P18 - NKP JOINERY LTD info@nkpjoinery.com" at bounding box center [480, 69] width 903 height 30
copy h2 "P18 - NKP JOINERY LTD"
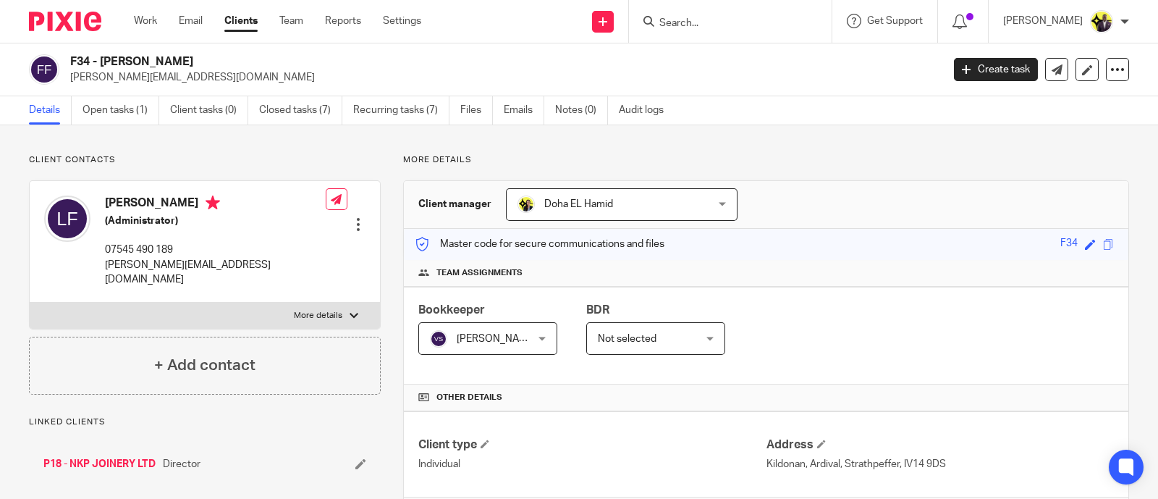
drag, startPoint x: 198, startPoint y: 63, endPoint x: 69, endPoint y: 64, distance: 128.8
click at [70, 64] on h2 "F34 - [PERSON_NAME]" at bounding box center [415, 61] width 690 height 15
copy h2 "F34 - [PERSON_NAME]"
click at [769, 25] on input "Search" at bounding box center [723, 23] width 130 height 13
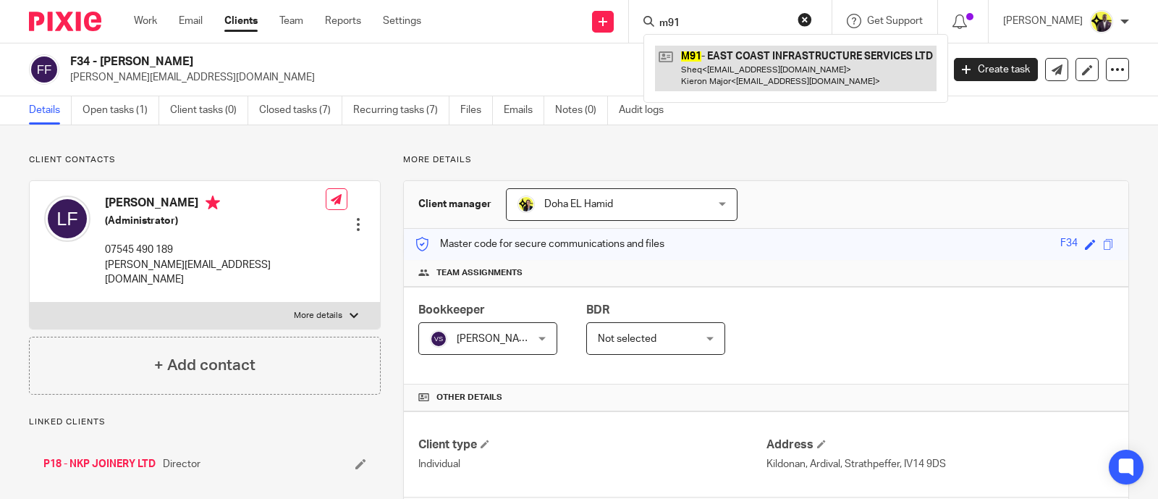
type input "m91"
click at [767, 69] on link at bounding box center [796, 68] width 282 height 45
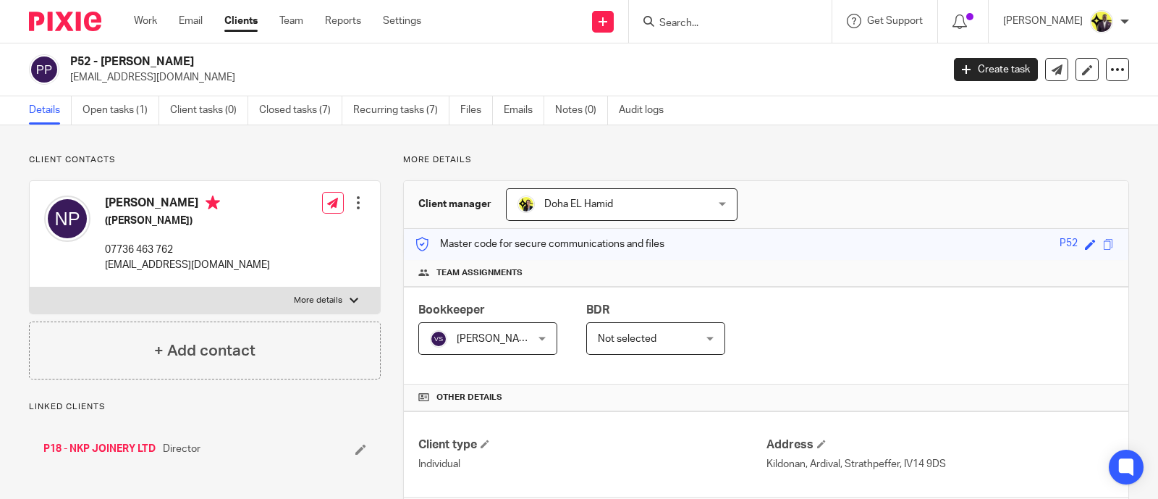
drag, startPoint x: 250, startPoint y: 64, endPoint x: 72, endPoint y: 55, distance: 178.3
click at [72, 55] on h2 "P52 - NICHOLAS POKORNIECKI" at bounding box center [415, 61] width 690 height 15
copy h2 "P52 - NICHOLAS POKORNIECKI"
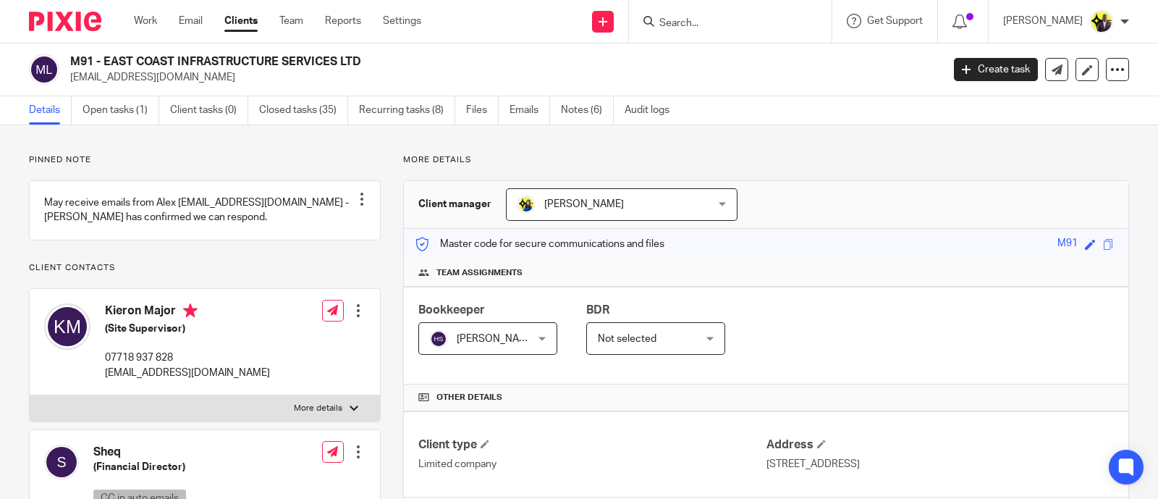
drag, startPoint x: 372, startPoint y: 59, endPoint x: 72, endPoint y: 63, distance: 300.4
click at [72, 63] on h2 "M91 - EAST COAST INFRASTRUCTURE SERVICES LTD" at bounding box center [415, 61] width 690 height 15
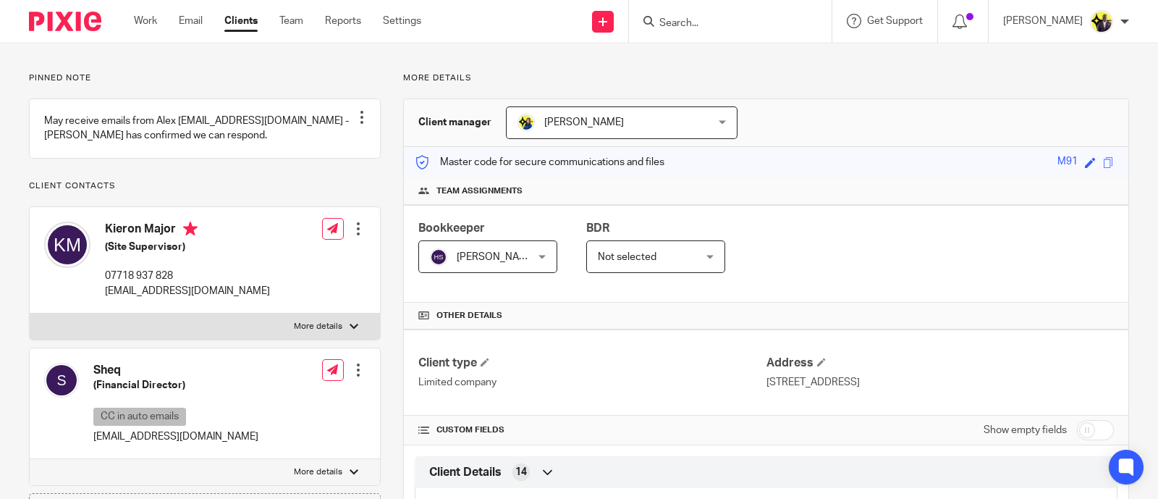
scroll to position [361, 0]
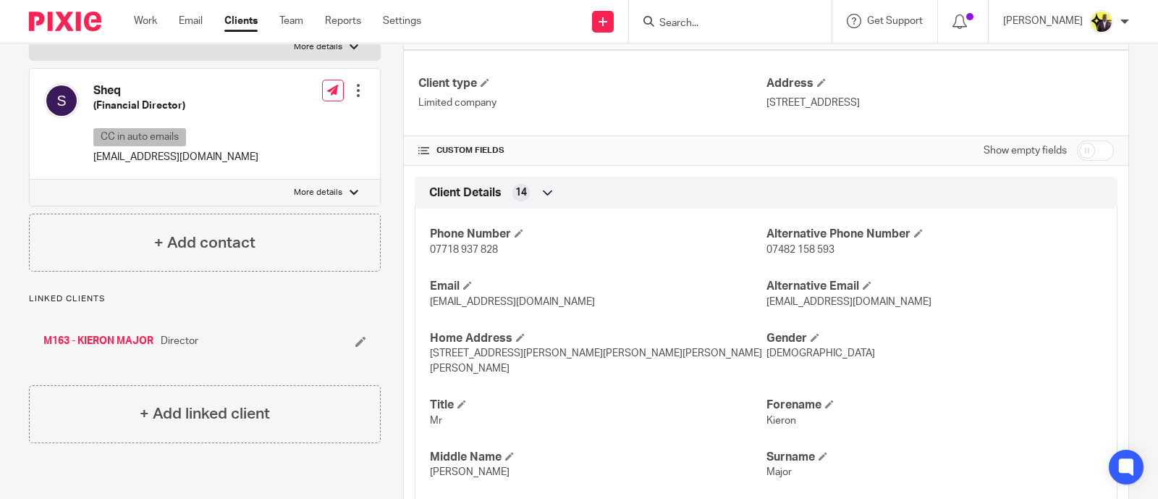
click at [764, 20] on input "Search" at bounding box center [723, 23] width 130 height 13
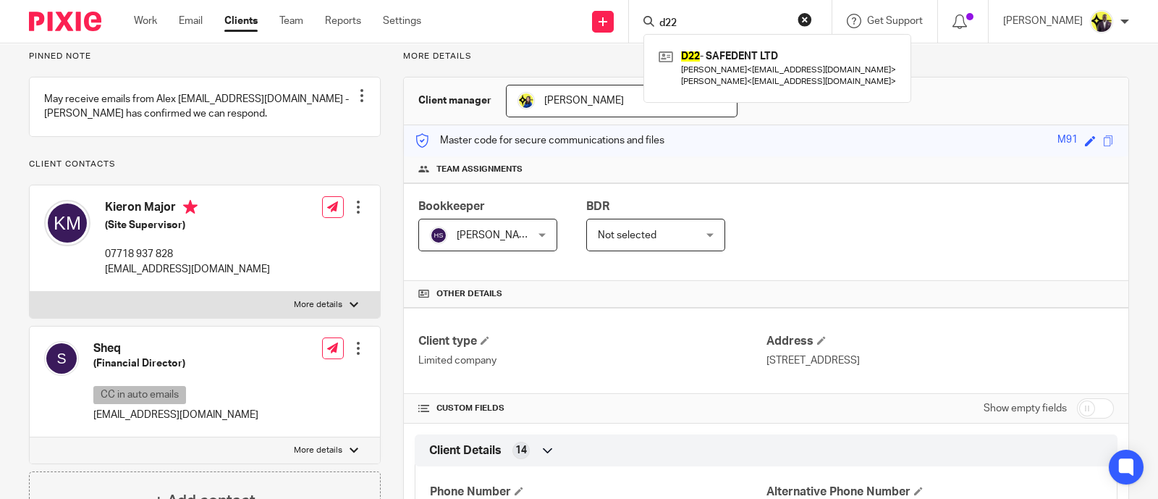
scroll to position [0, 0]
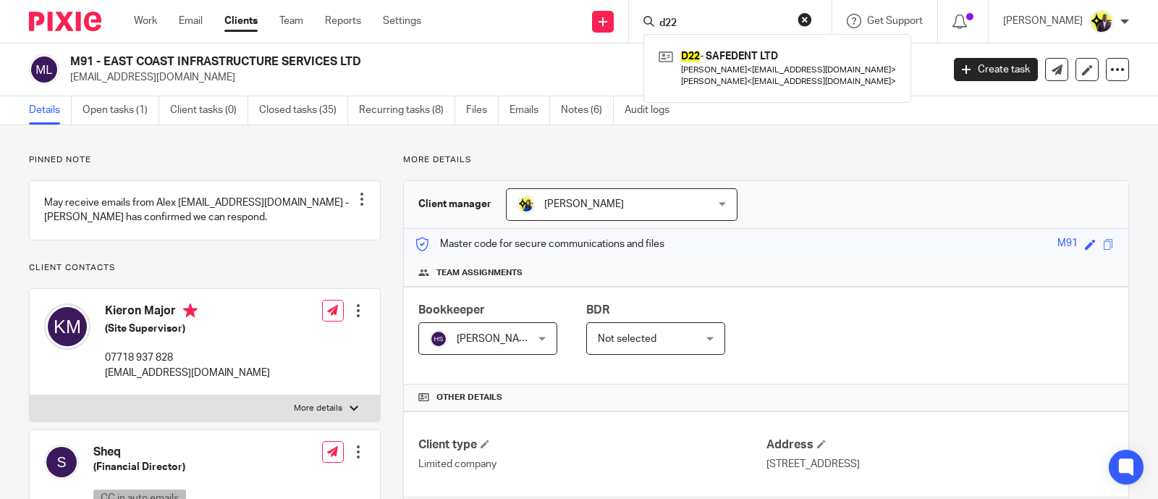
drag, startPoint x: 746, startPoint y: 20, endPoint x: 708, endPoint y: 21, distance: 38.4
click at [708, 21] on input "d22" at bounding box center [723, 23] width 130 height 13
drag, startPoint x: 740, startPoint y: 22, endPoint x: 696, endPoint y: 17, distance: 45.1
click at [696, 17] on input "d22" at bounding box center [723, 23] width 130 height 13
type input "d"
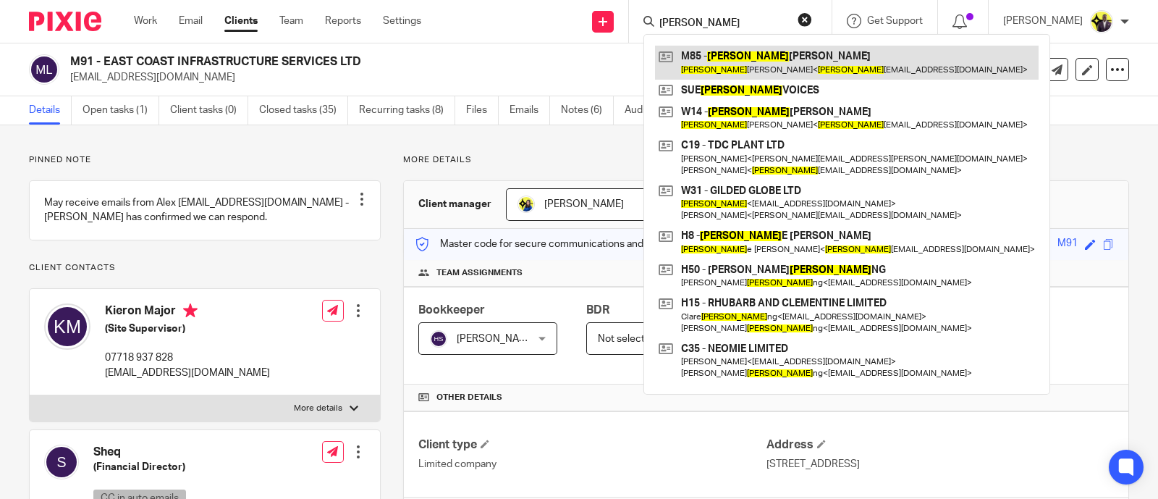
type input "terri"
click at [774, 59] on link at bounding box center [847, 62] width 384 height 33
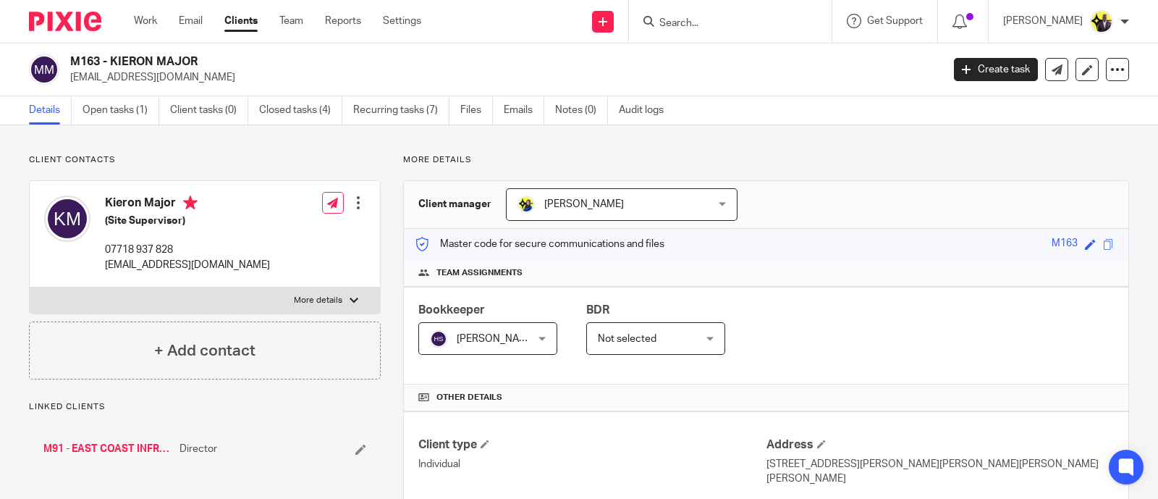
drag, startPoint x: 208, startPoint y: 56, endPoint x: 73, endPoint y: 67, distance: 135.7
click at [73, 67] on h2 "M163 - KIERON MAJOR" at bounding box center [415, 61] width 690 height 15
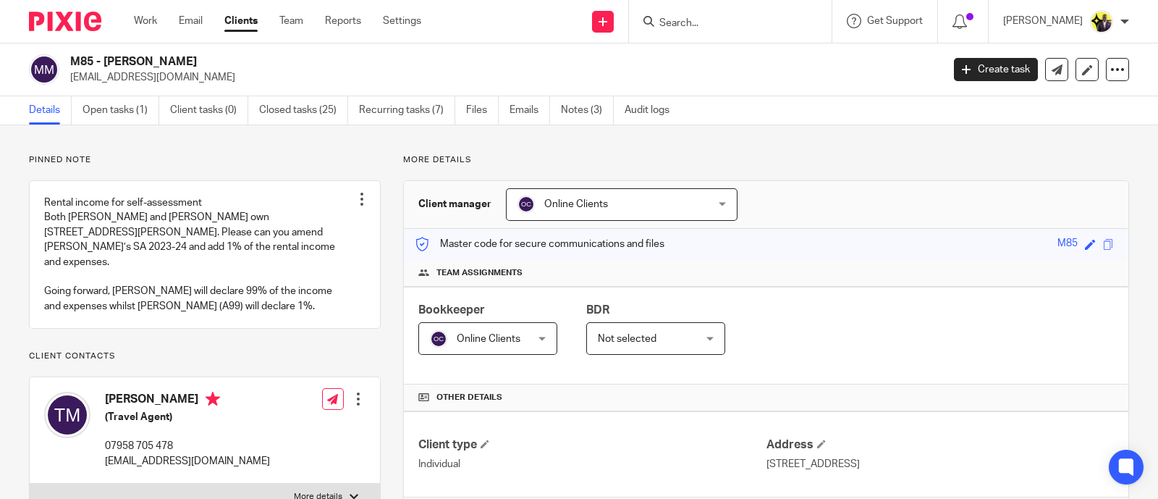
click at [570, 215] on span "Online Clients" at bounding box center [606, 204] width 176 height 30
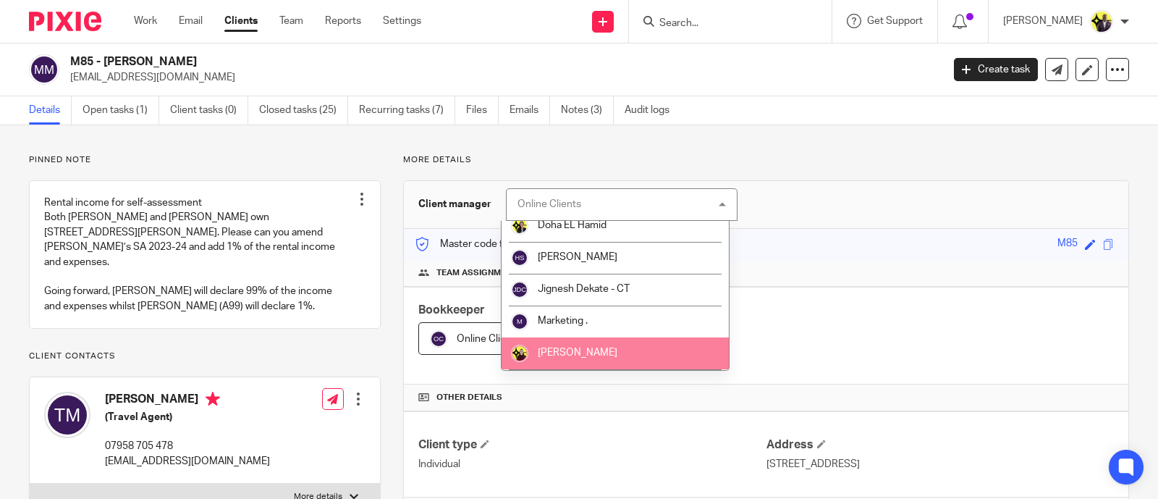
scroll to position [452, 0]
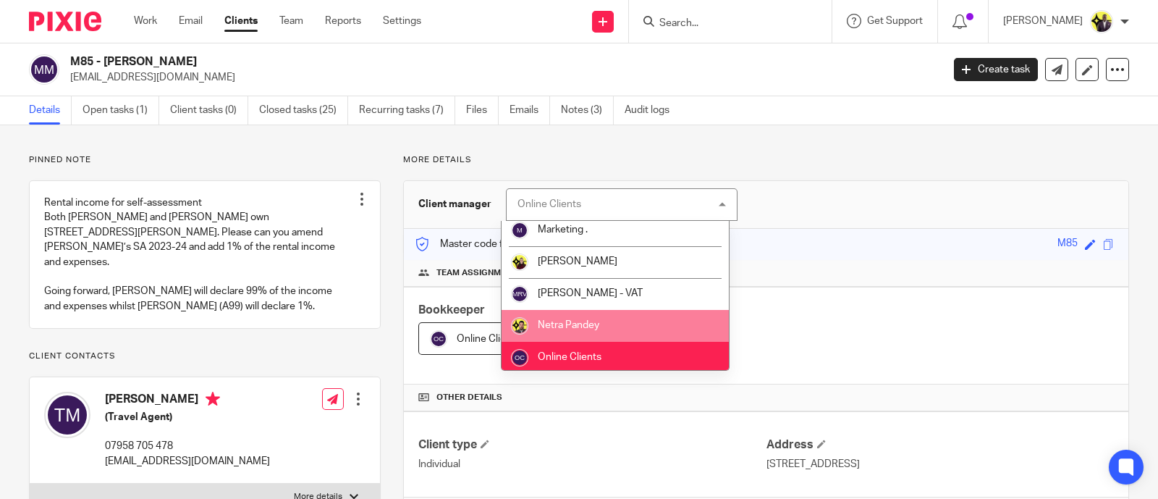
click at [583, 326] on span "Netra Pandey" at bounding box center [569, 325] width 62 height 10
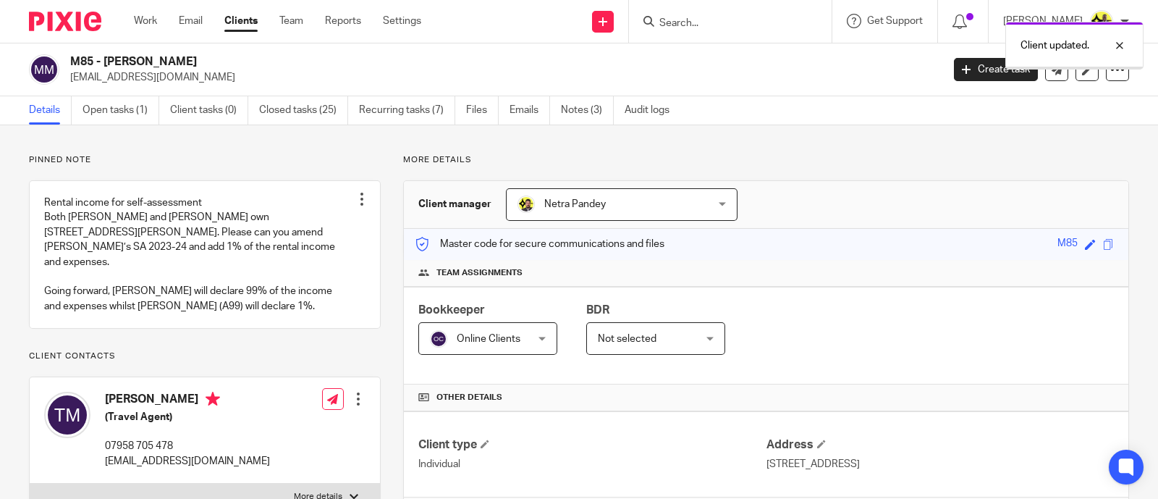
click at [476, 328] on span "Online Clients" at bounding box center [480, 338] width 101 height 30
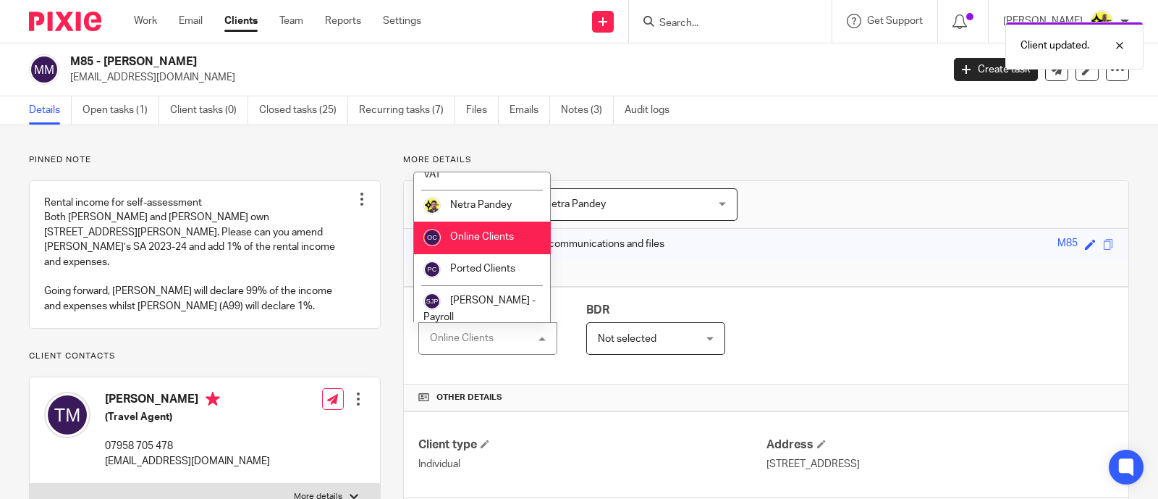
scroll to position [723, 0]
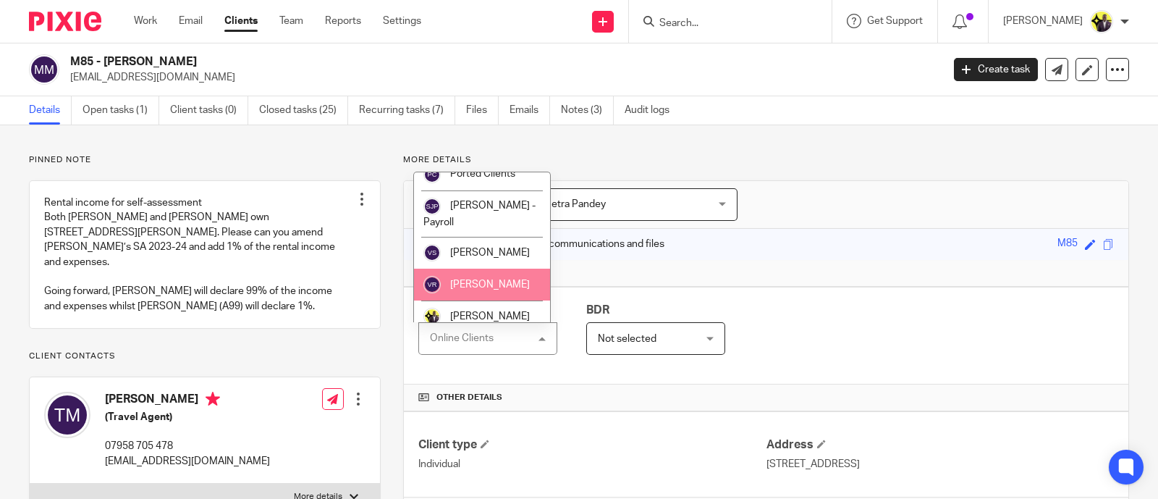
click at [491, 290] on span "[PERSON_NAME]" at bounding box center [490, 284] width 80 height 10
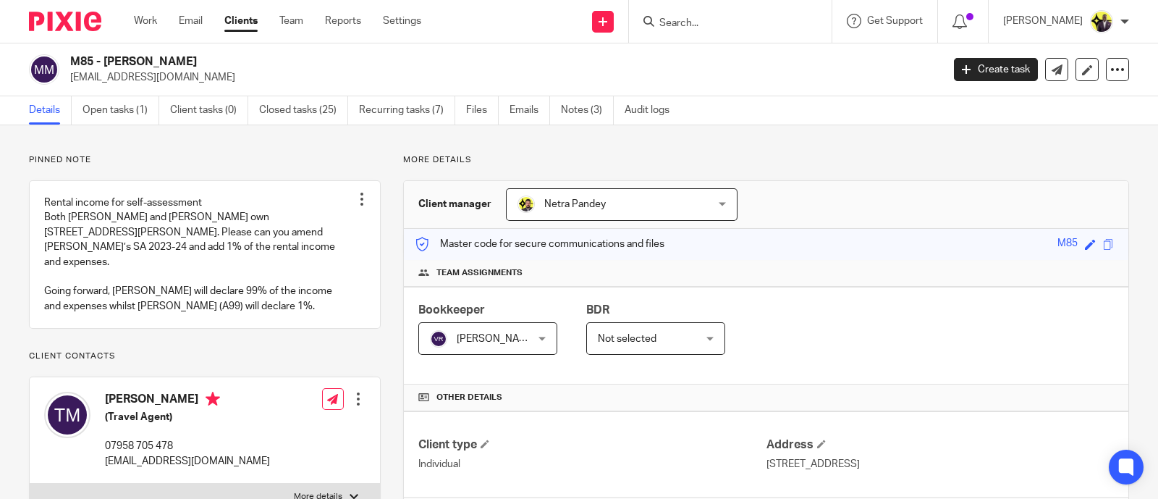
drag, startPoint x: 200, startPoint y: 59, endPoint x: 72, endPoint y: 62, distance: 127.4
click at [72, 62] on h2 "M85 - [PERSON_NAME]" at bounding box center [415, 61] width 690 height 15
copy h2 "M85 - [PERSON_NAME]"
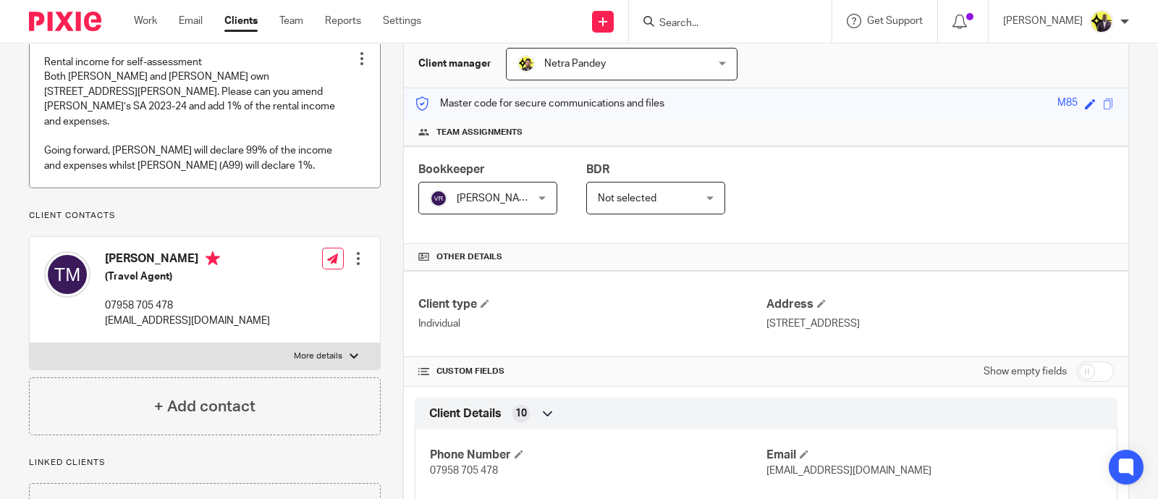
scroll to position [452, 0]
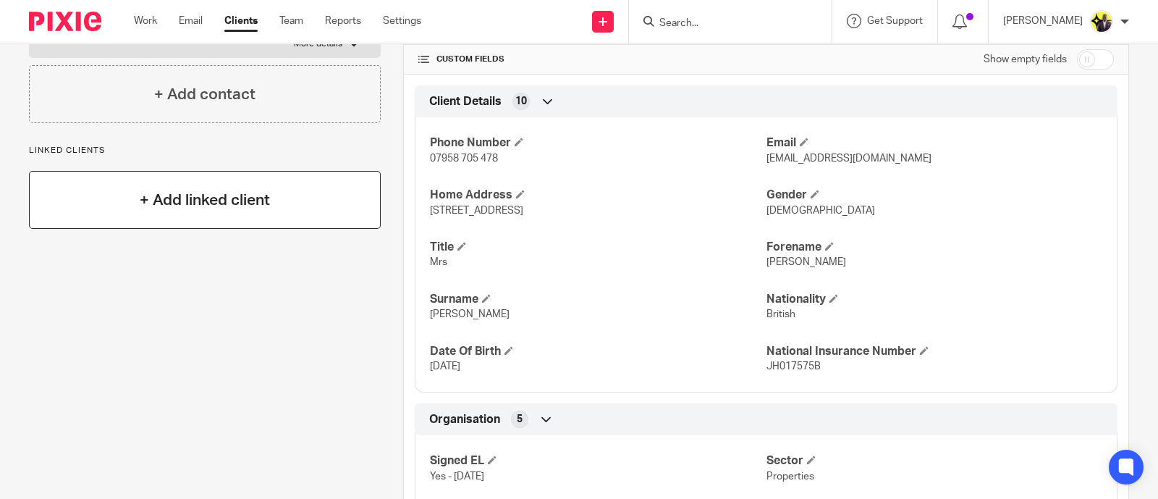
click at [199, 195] on div "+ Add linked client" at bounding box center [205, 200] width 352 height 58
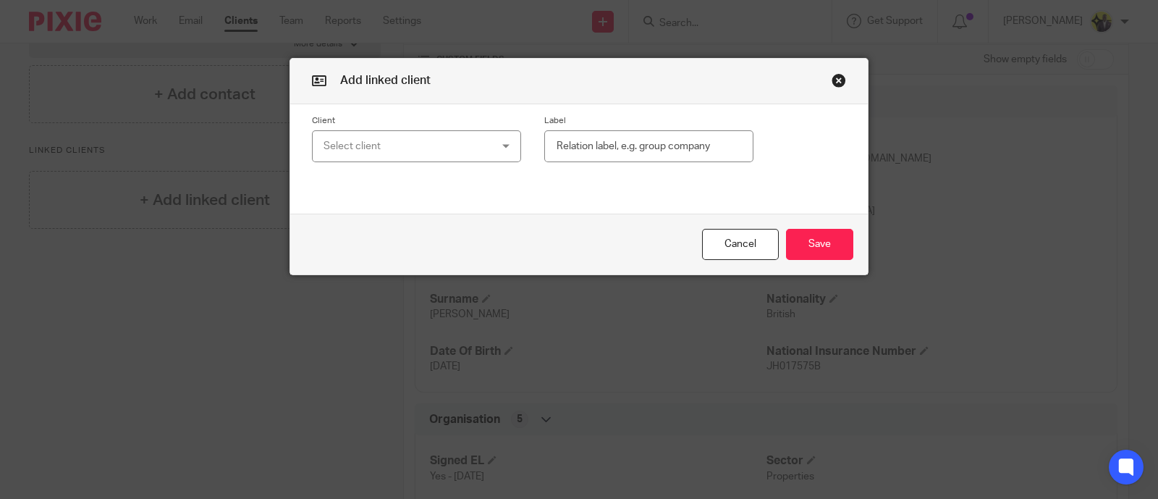
click at [367, 143] on div "Select client" at bounding box center [403, 146] width 158 height 30
type input "a99"
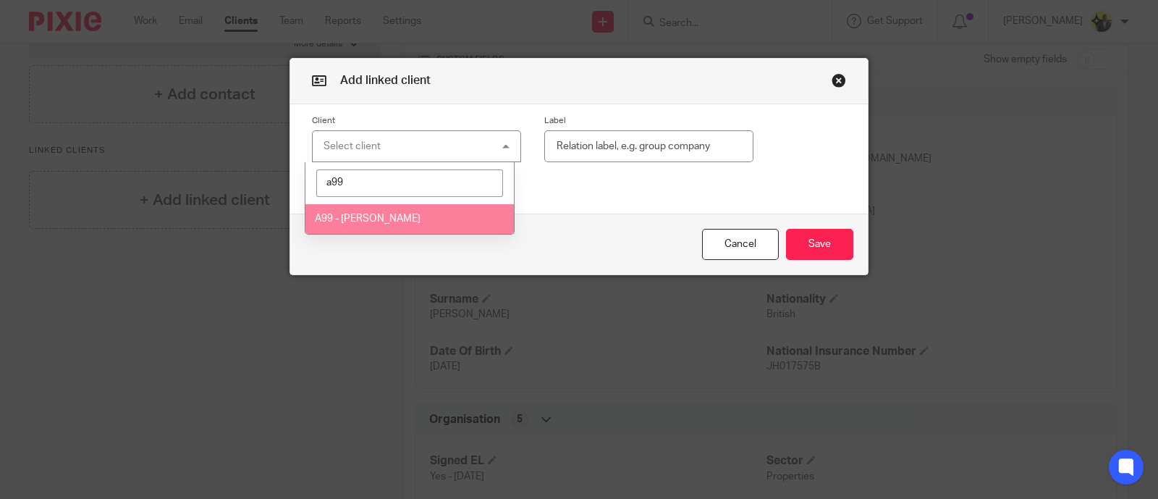
click at [373, 218] on span "A99 - [PERSON_NAME]" at bounding box center [368, 219] width 106 height 10
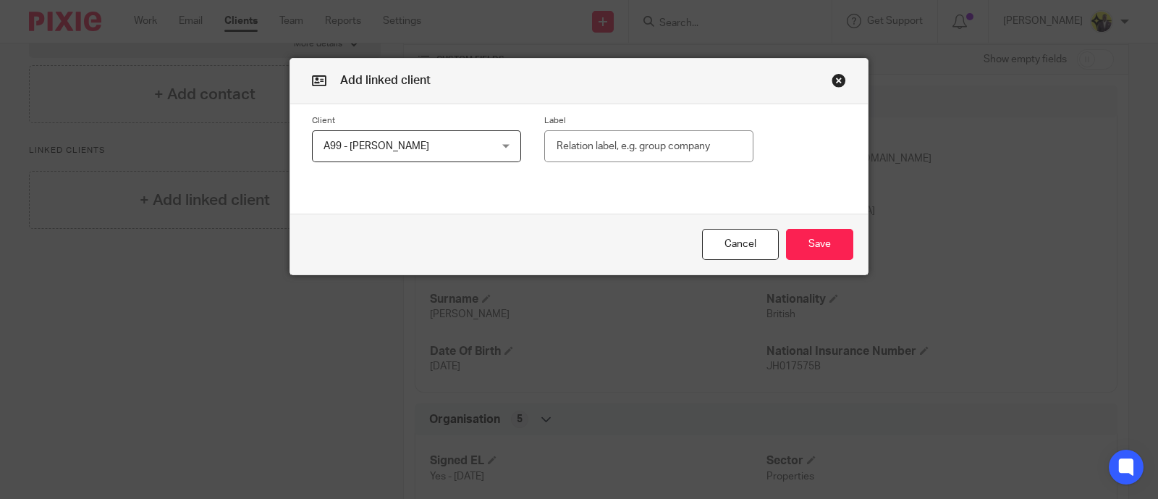
click at [603, 146] on input "text" at bounding box center [648, 146] width 209 height 33
type input "Spouse"
click at [832, 239] on button "Save" at bounding box center [819, 244] width 67 height 31
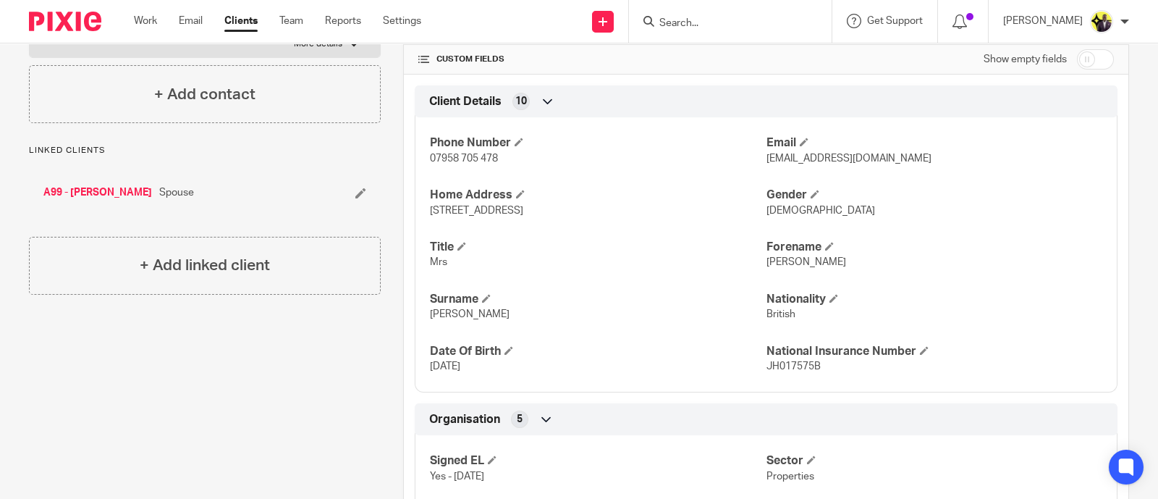
drag, startPoint x: 297, startPoint y: 428, endPoint x: 304, endPoint y: 415, distance: 14.6
click at [297, 428] on div "Pinned note Rental income for self-assessment Both [PERSON_NAME] and [PERSON_NA…" at bounding box center [194, 312] width 374 height 1221
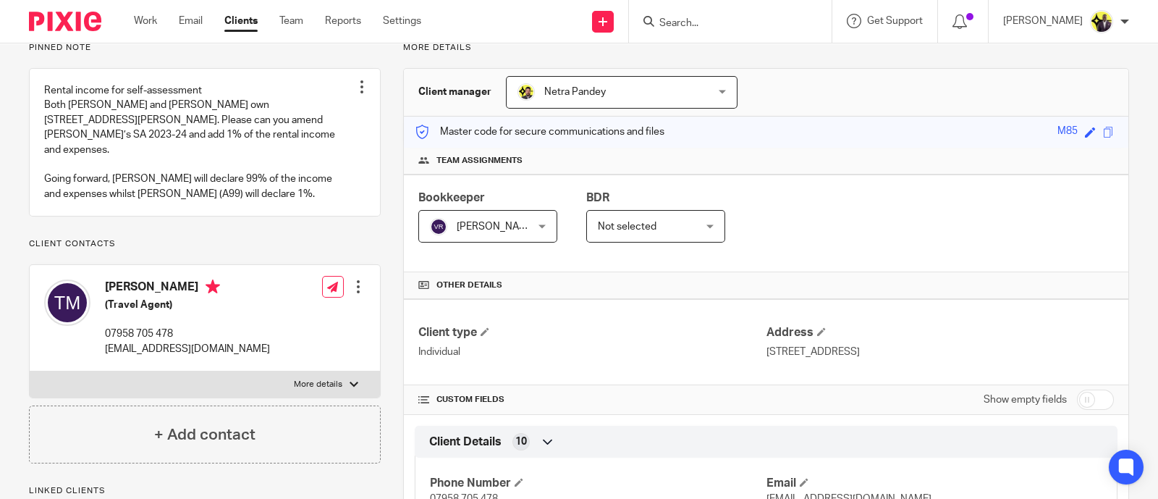
scroll to position [0, 0]
